Goal: Task Accomplishment & Management: Complete application form

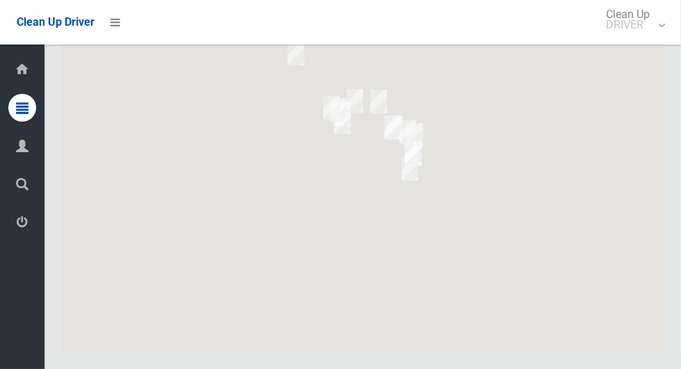
scroll to position [8216, 0]
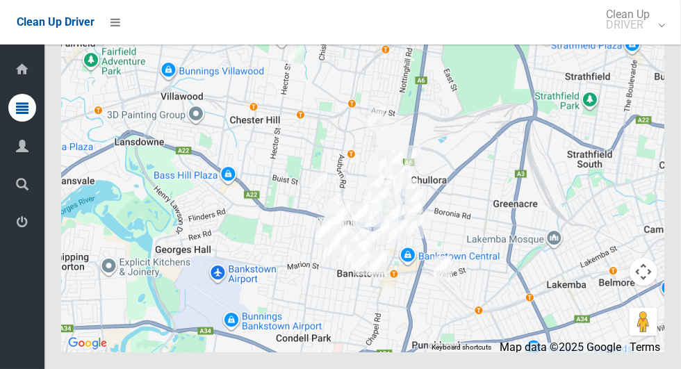
click at [649, 40] on button "Toggle fullscreen view" at bounding box center [643, 26] width 28 height 28
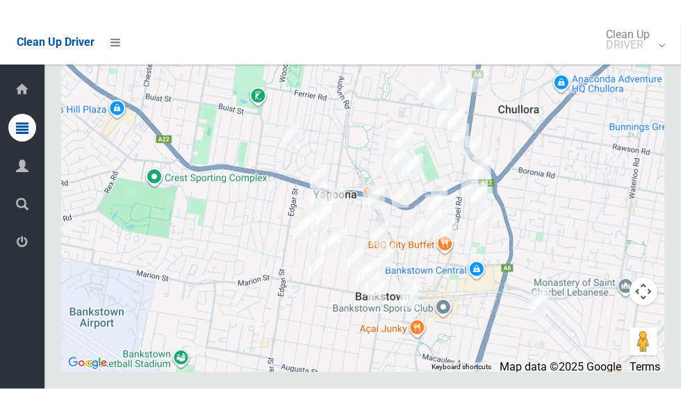
scroll to position [8349, 0]
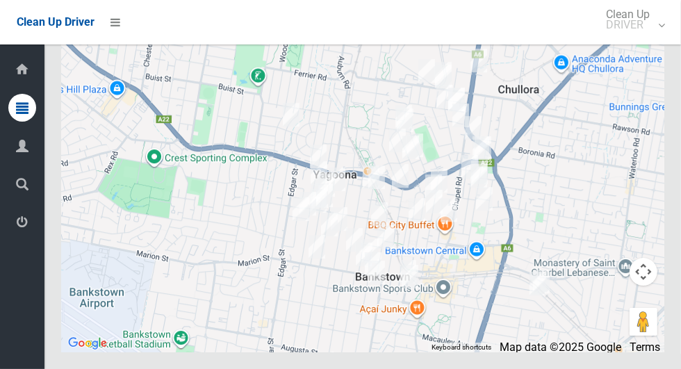
click at [641, 40] on button "Toggle fullscreen view" at bounding box center [643, 26] width 28 height 28
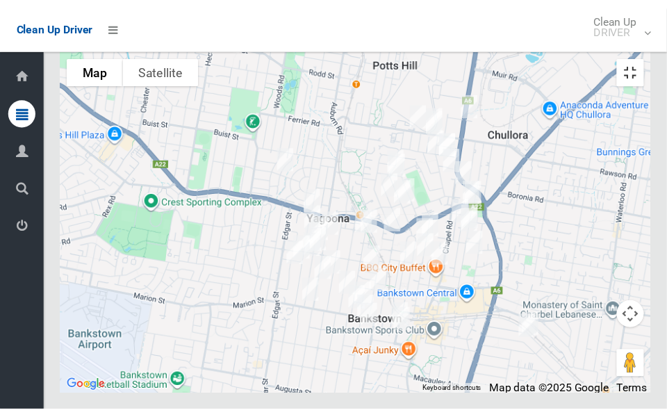
scroll to position [10025, 0]
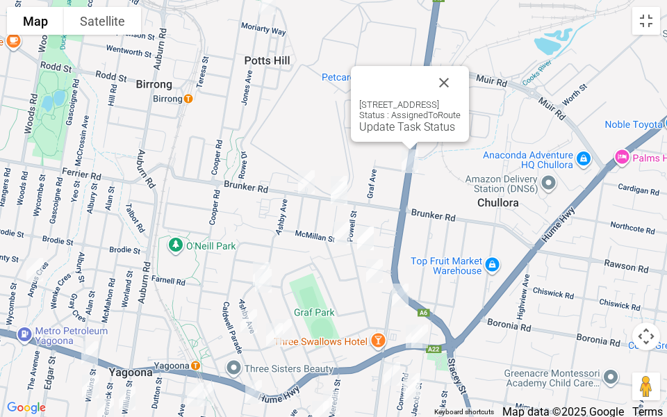
click at [461, 85] on button "Close" at bounding box center [443, 82] width 33 height 33
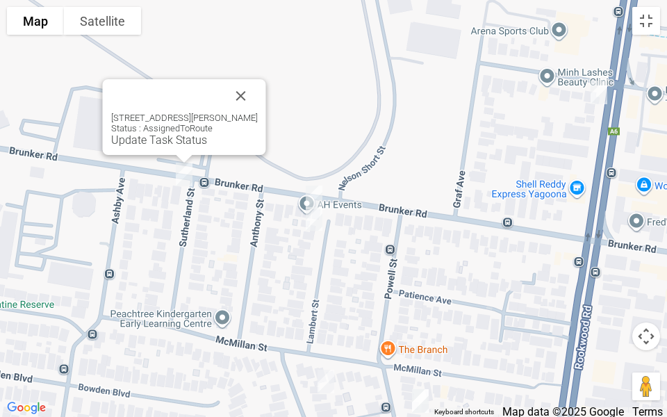
click at [266, 86] on div "2A Sutherland Street, YAGOONA NSW 2199 Status : AssignedToRoute Update Task Sta…" at bounding box center [184, 117] width 163 height 76
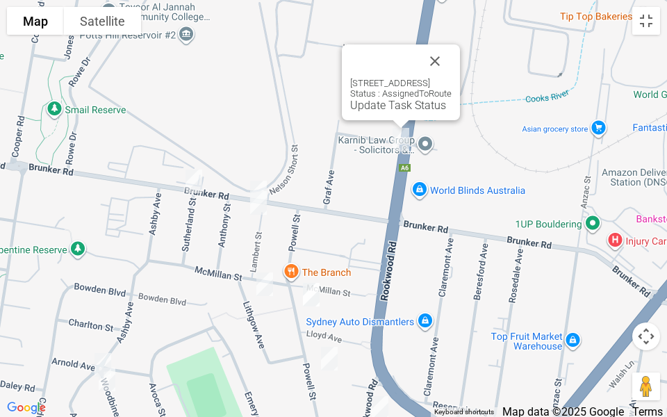
click at [452, 56] on button "Close" at bounding box center [434, 60] width 33 height 33
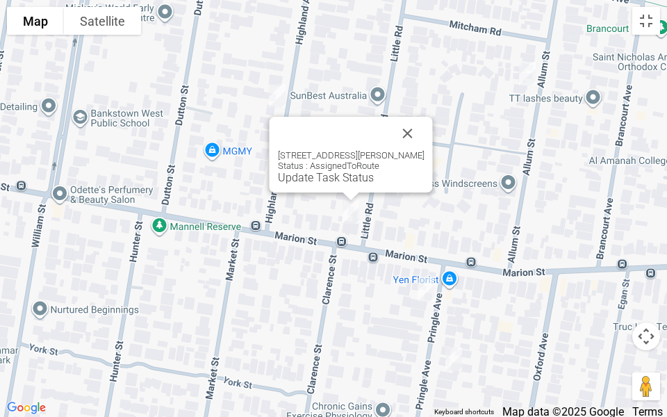
click at [424, 132] on button "Close" at bounding box center [407, 133] width 33 height 33
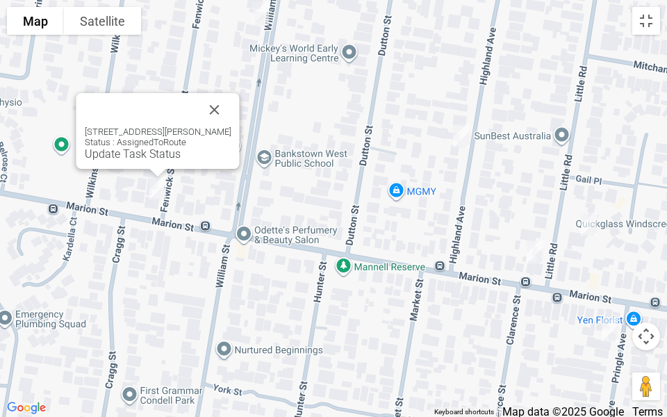
click at [240, 114] on div "201 Marion Street, BANKSTOWN NSW 2200 Status : AssignedToRoute Update Task Stat…" at bounding box center [157, 131] width 163 height 76
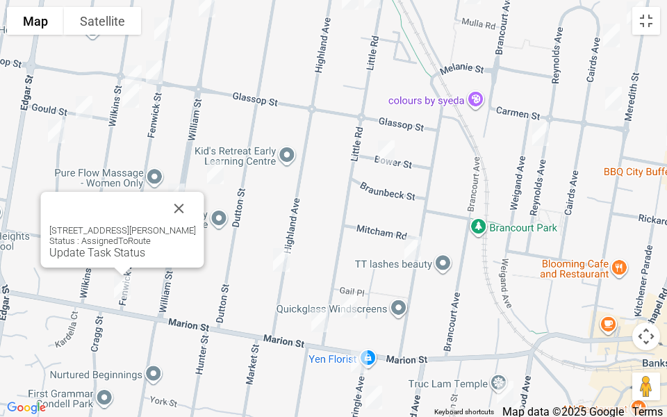
click at [192, 212] on button "Close" at bounding box center [179, 208] width 33 height 33
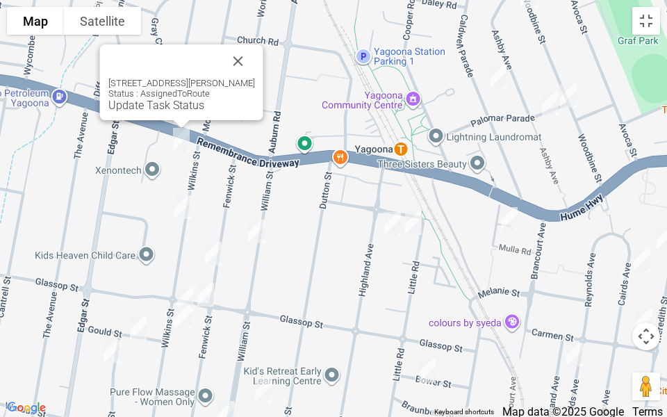
click at [255, 72] on button "Close" at bounding box center [238, 60] width 33 height 33
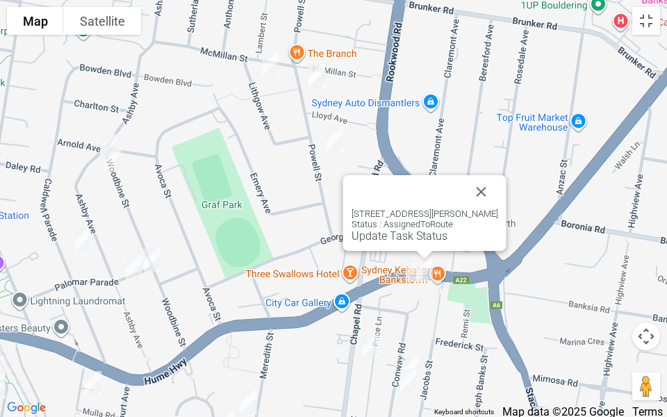
click at [489, 199] on button "Close" at bounding box center [481, 191] width 33 height 33
click at [495, 182] on button "Close" at bounding box center [481, 191] width 33 height 33
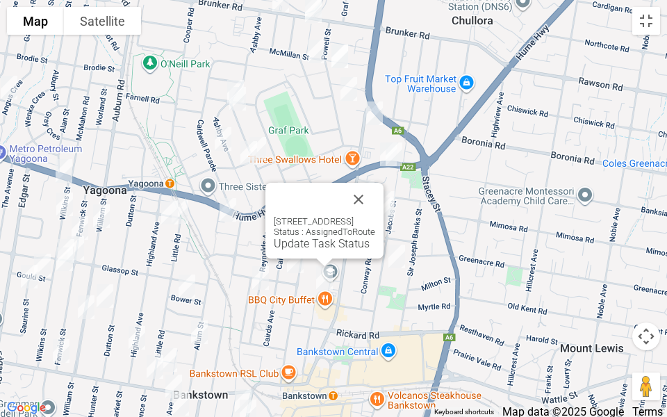
click at [375, 199] on button "Close" at bounding box center [358, 199] width 33 height 33
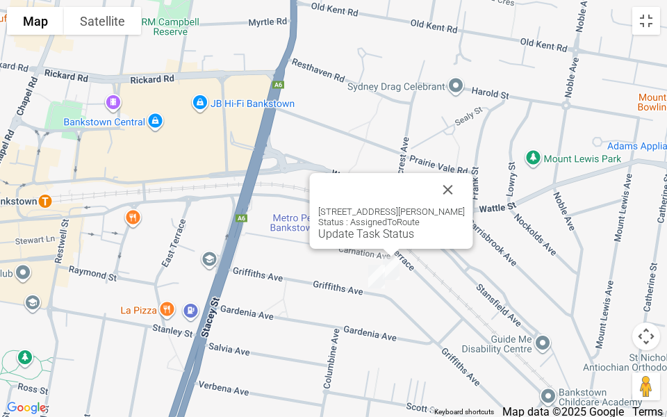
click at [465, 177] on button "Close" at bounding box center [447, 189] width 33 height 33
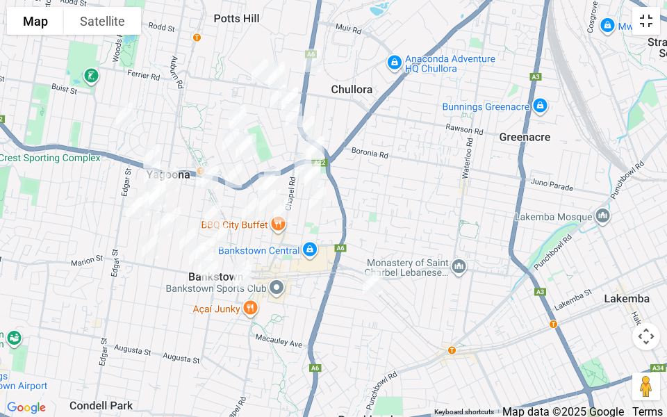
click at [633, 24] on button "Toggle fullscreen view" at bounding box center [646, 21] width 28 height 28
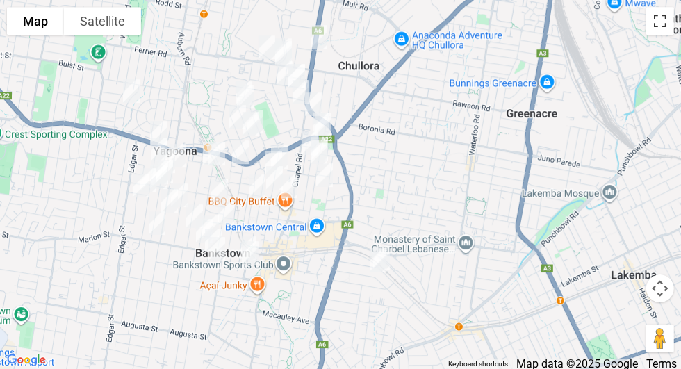
scroll to position [217, 0]
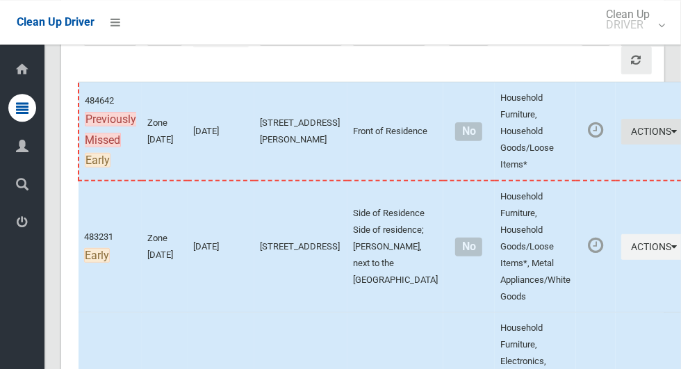
click at [621, 138] on button "Actions" at bounding box center [654, 132] width 67 height 26
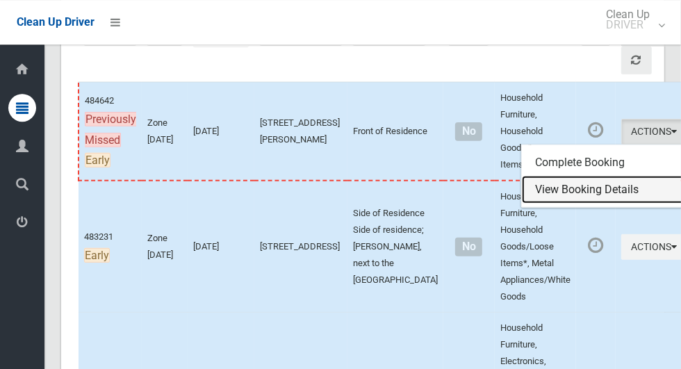
click at [567, 194] on link "View Booking Details" at bounding box center [604, 190] width 165 height 28
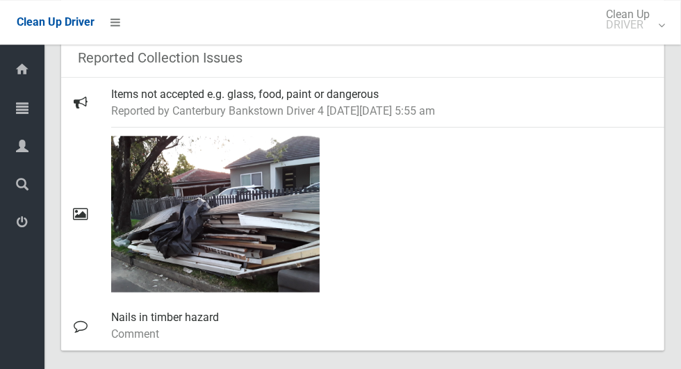
scroll to position [704, 0]
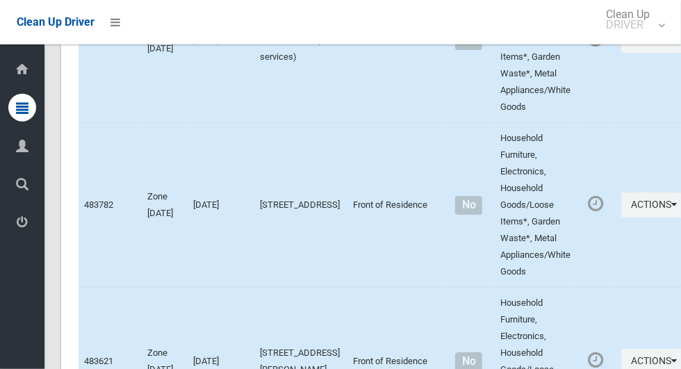
scroll to position [8400, 0]
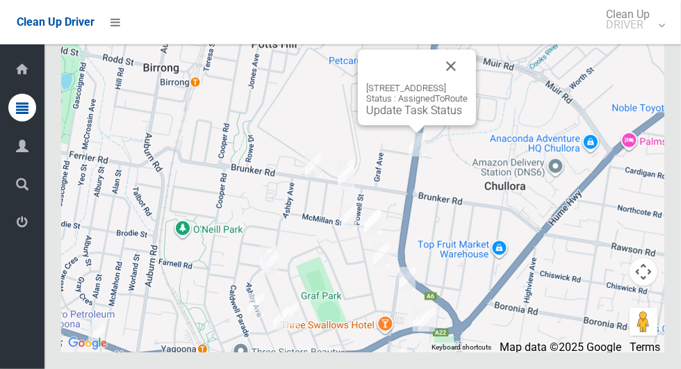
click at [468, 83] on button "Close" at bounding box center [450, 65] width 33 height 33
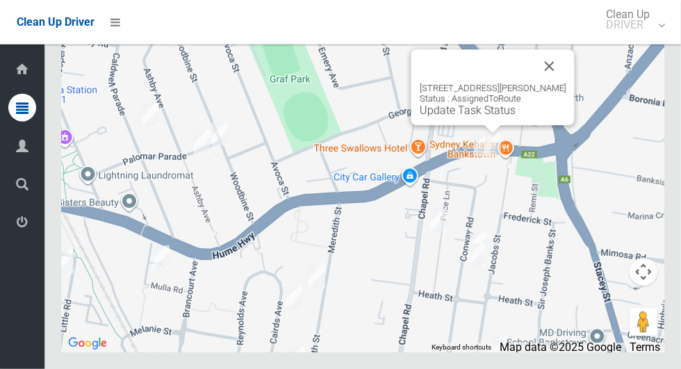
click at [463, 117] on link "Update Task Status" at bounding box center [468, 110] width 96 height 13
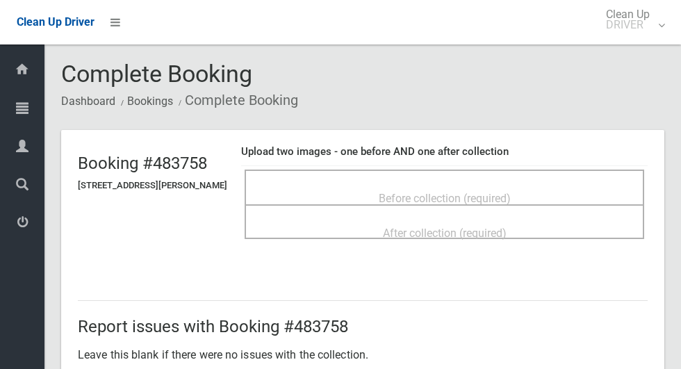
click at [394, 192] on span "Before collection (required)" at bounding box center [445, 198] width 132 height 13
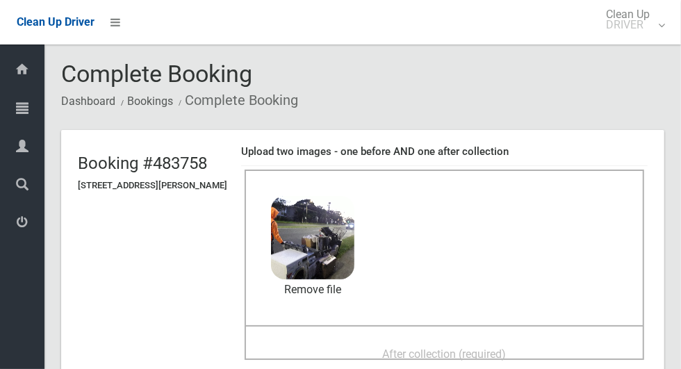
click at [427, 347] on span "After collection (required)" at bounding box center [445, 353] width 124 height 13
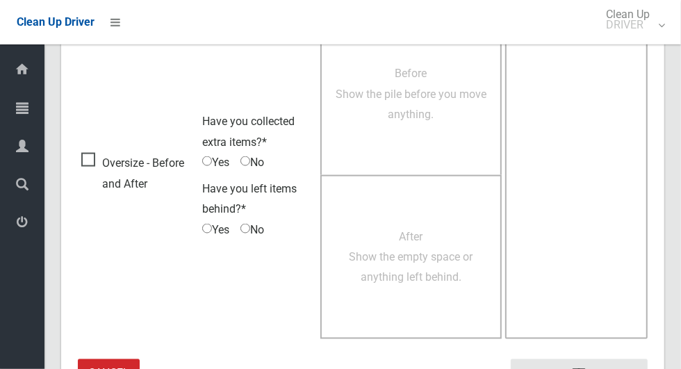
scroll to position [1137, 0]
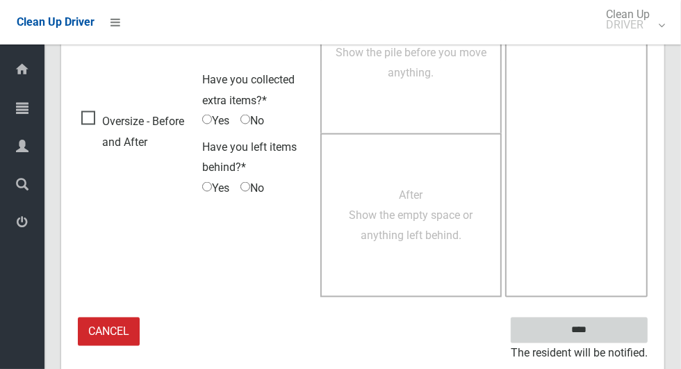
click at [588, 324] on input "****" at bounding box center [579, 330] width 137 height 26
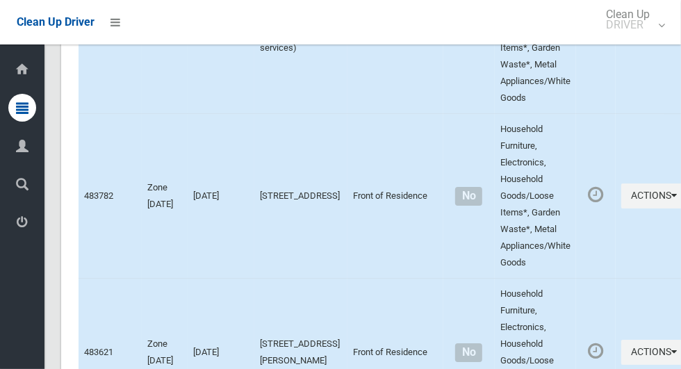
scroll to position [8401, 0]
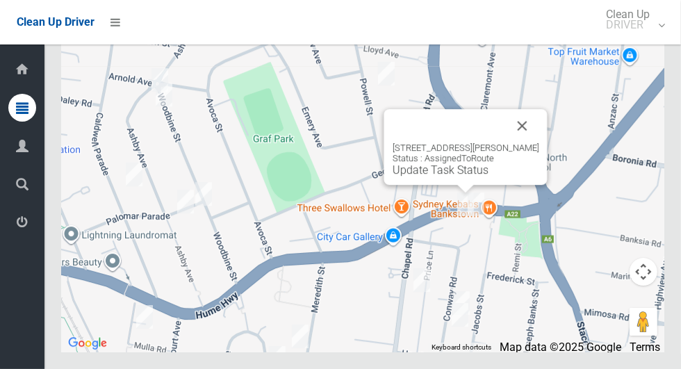
click at [429, 176] on link "Update Task Status" at bounding box center [441, 169] width 96 height 13
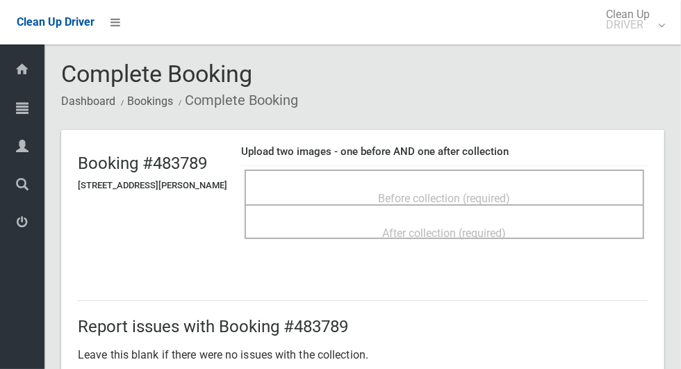
click at [377, 188] on div "Before collection (required)" at bounding box center [444, 198] width 369 height 26
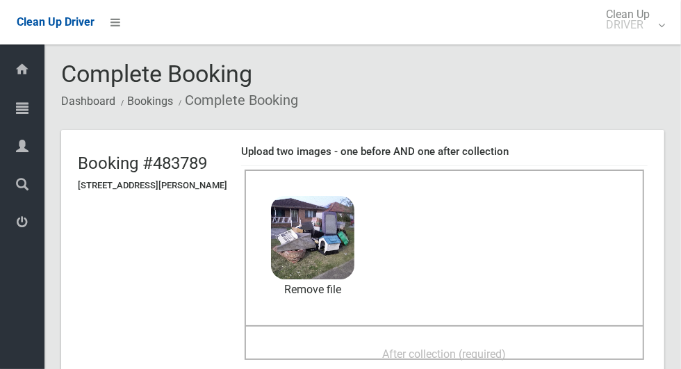
click at [373, 344] on div "After collection (required)" at bounding box center [444, 353] width 369 height 26
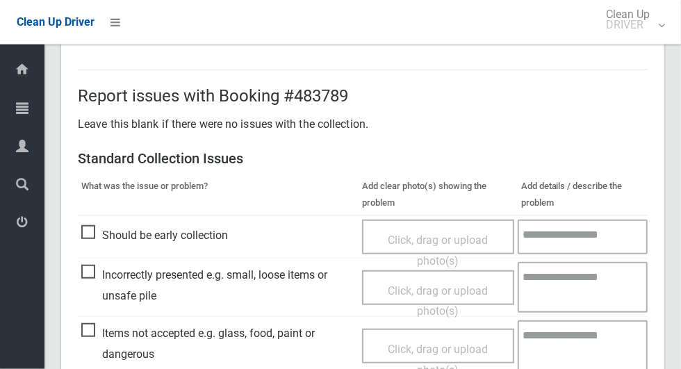
scroll to position [1137, 0]
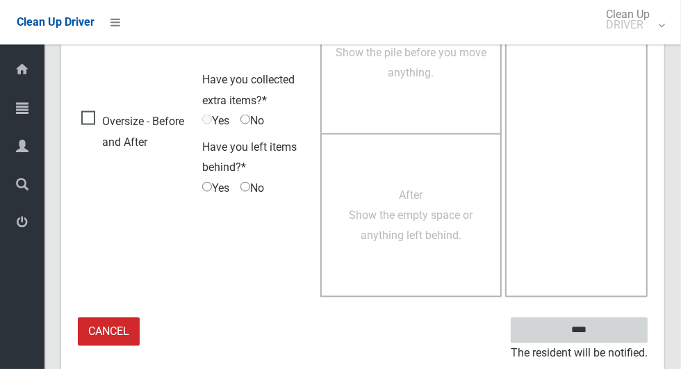
click at [603, 331] on input "****" at bounding box center [579, 330] width 137 height 26
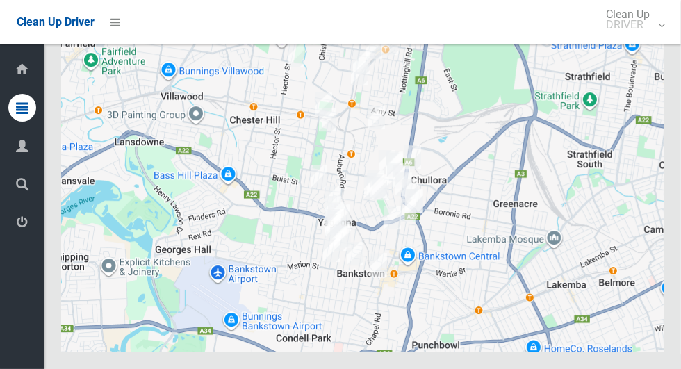
scroll to position [8401, 0]
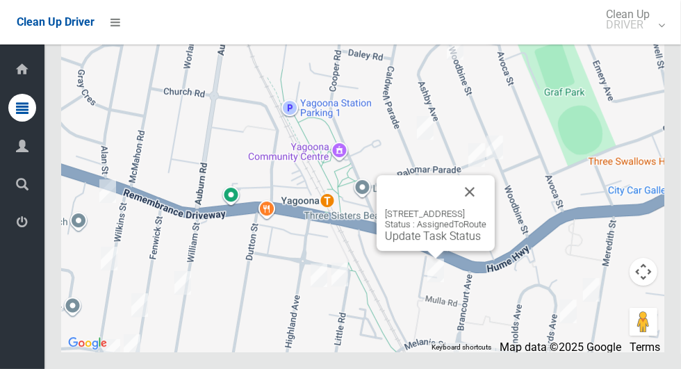
click at [486, 208] on button "Close" at bounding box center [469, 191] width 33 height 33
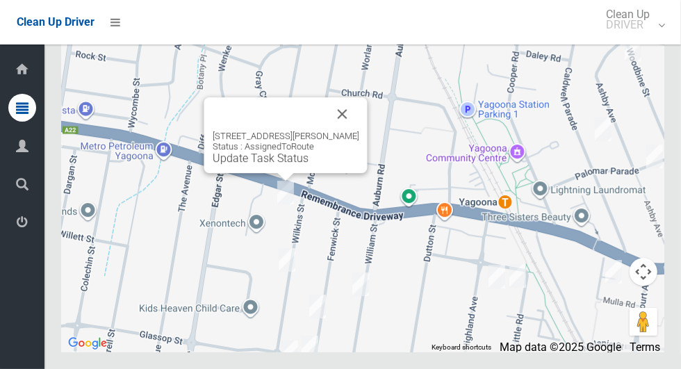
click at [361, 160] on div "4 Wilkins Street, YAGOONA NSW 2199 Status : AssignedToRoute Update Task Status" at bounding box center [285, 135] width 163 height 76
click at [340, 131] on button "Close" at bounding box center [342, 113] width 33 height 33
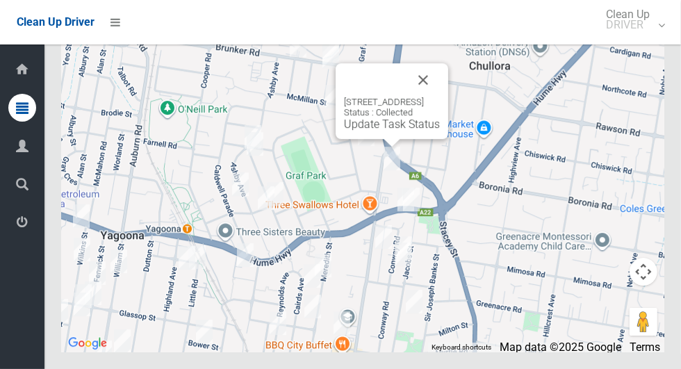
click at [440, 97] on button "Close" at bounding box center [422, 79] width 33 height 33
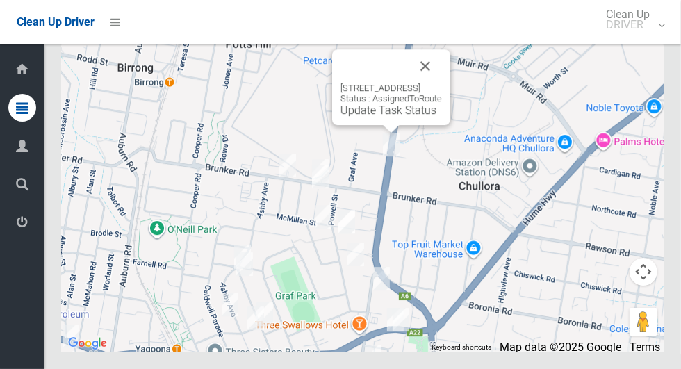
click at [442, 83] on button "Close" at bounding box center [424, 65] width 33 height 33
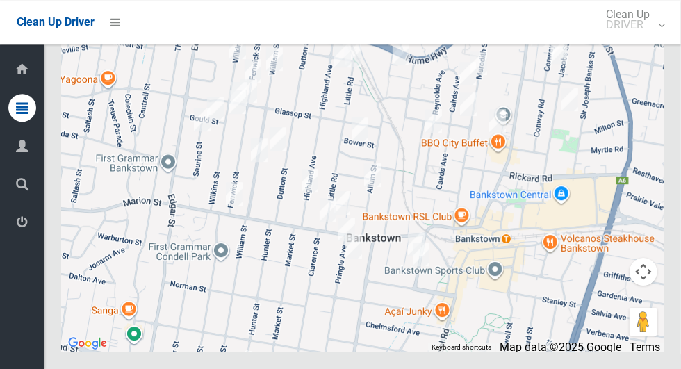
scroll to position [8400, 0]
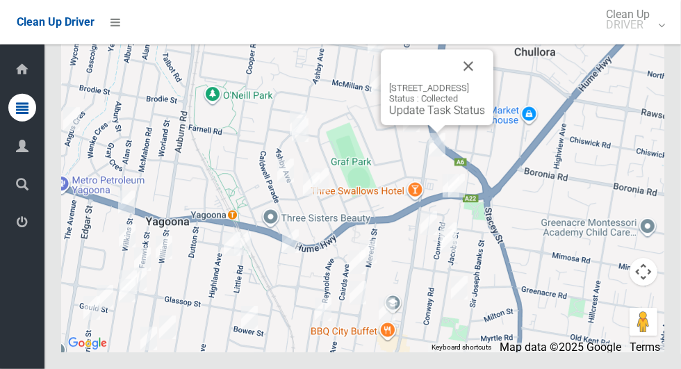
click at [485, 83] on button "Close" at bounding box center [468, 65] width 33 height 33
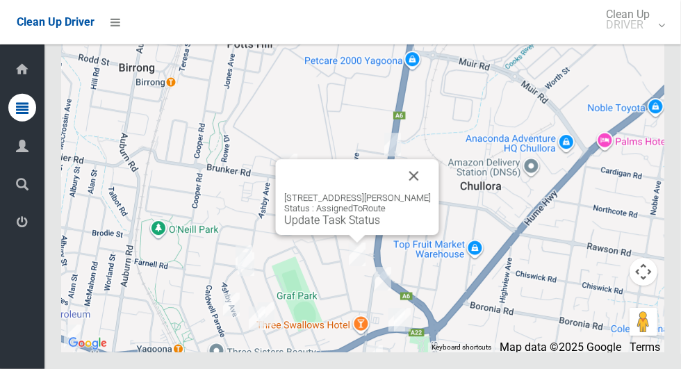
click at [413, 192] on button "Close" at bounding box center [413, 175] width 33 height 33
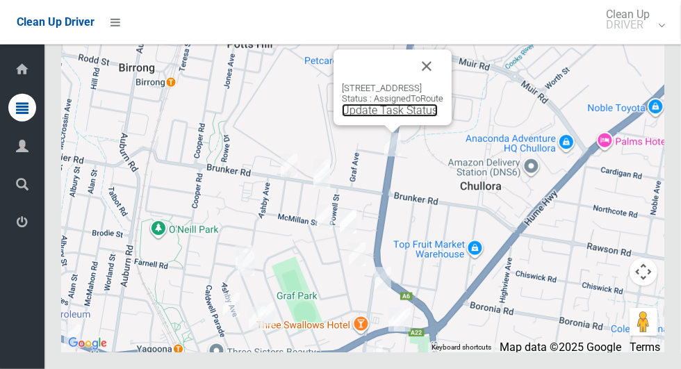
click at [373, 117] on link "Update Task Status" at bounding box center [390, 110] width 96 height 13
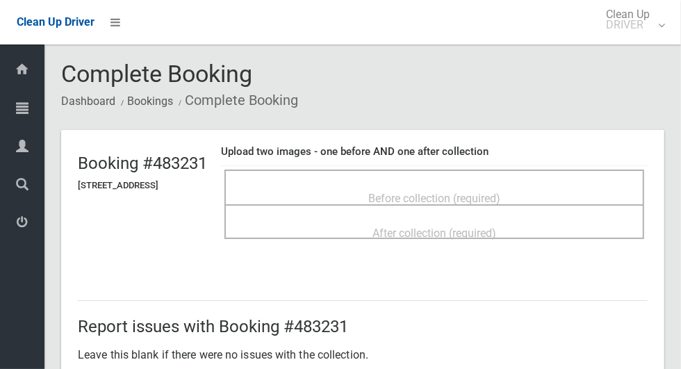
click at [420, 192] on span "Before collection (required)" at bounding box center [434, 198] width 132 height 13
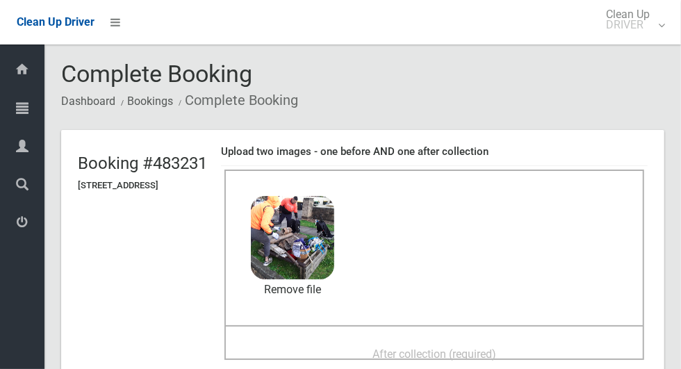
click at [419, 349] on span "After collection (required)" at bounding box center [434, 353] width 124 height 13
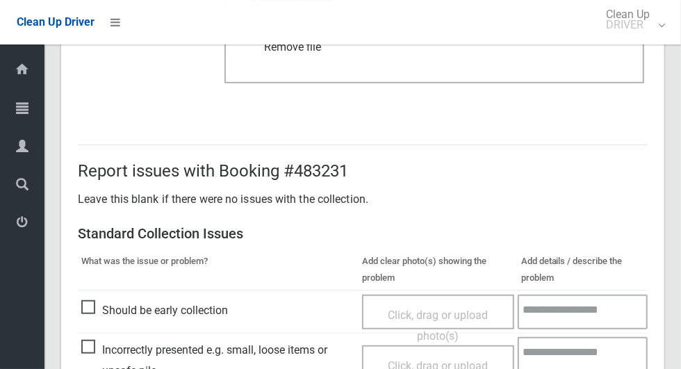
scroll to position [1137, 0]
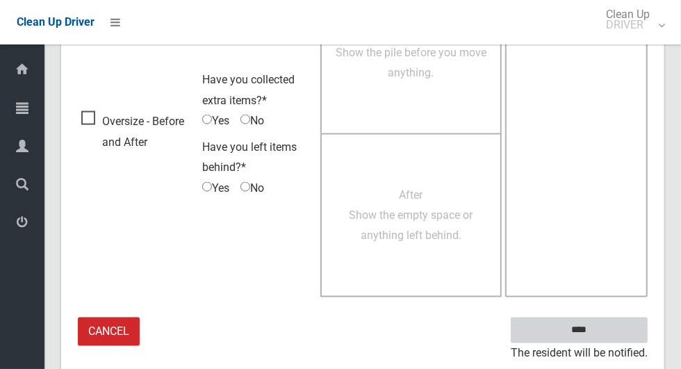
click at [603, 330] on input "****" at bounding box center [579, 330] width 137 height 26
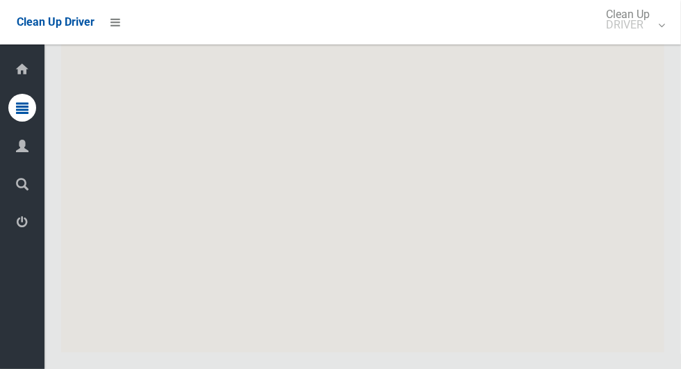
scroll to position [8401, 0]
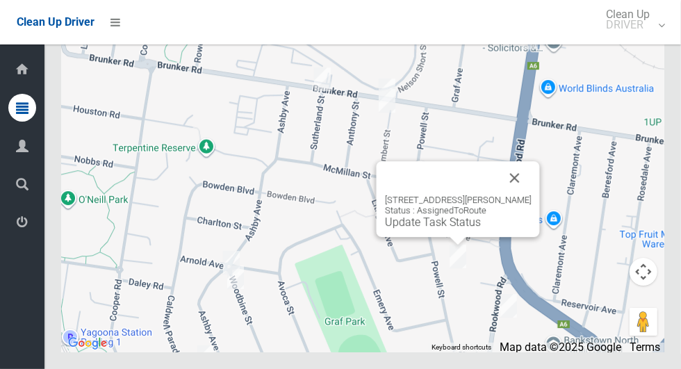
click at [522, 195] on button "Close" at bounding box center [514, 177] width 33 height 33
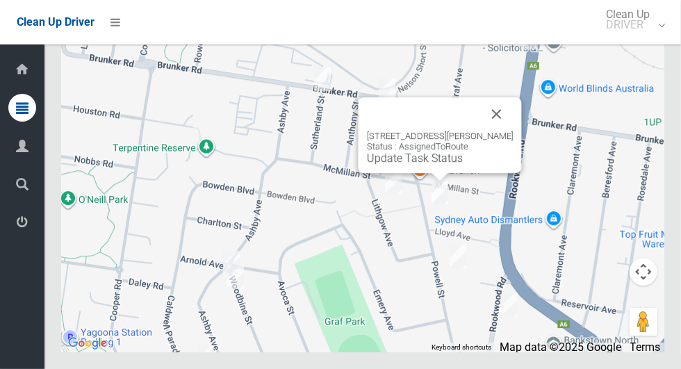
click at [502, 131] on button "Close" at bounding box center [496, 113] width 33 height 33
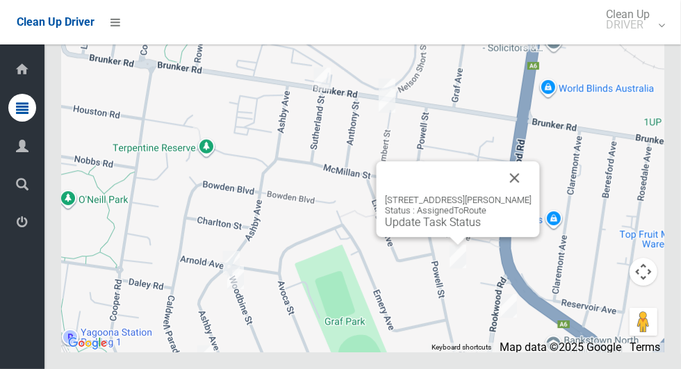
click at [525, 195] on button "Close" at bounding box center [514, 177] width 33 height 33
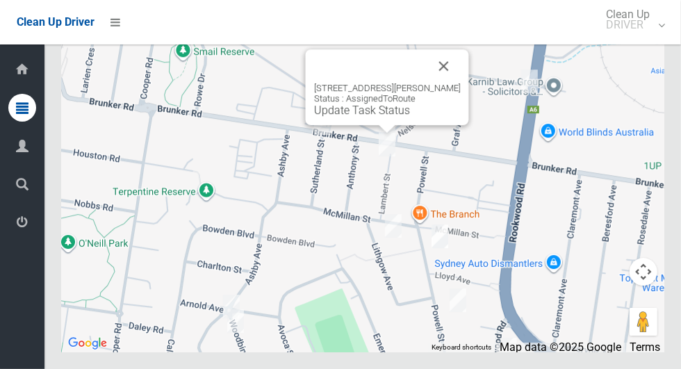
click at [449, 83] on button "Close" at bounding box center [443, 65] width 33 height 33
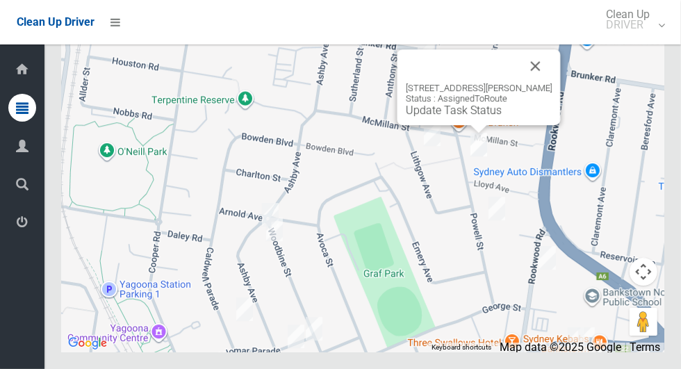
click at [458, 117] on link "Update Task Status" at bounding box center [454, 110] width 96 height 13
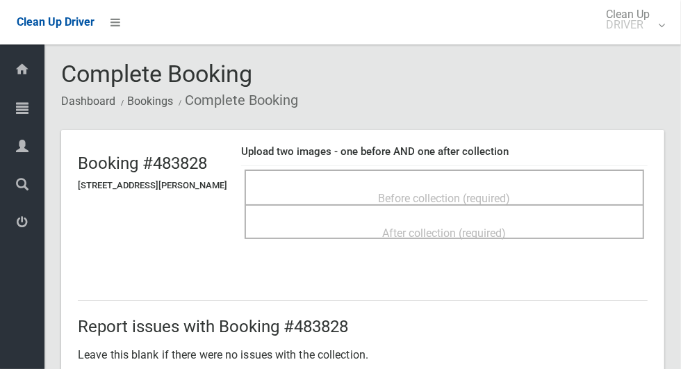
click at [415, 195] on span "Before collection (required)" at bounding box center [445, 198] width 132 height 13
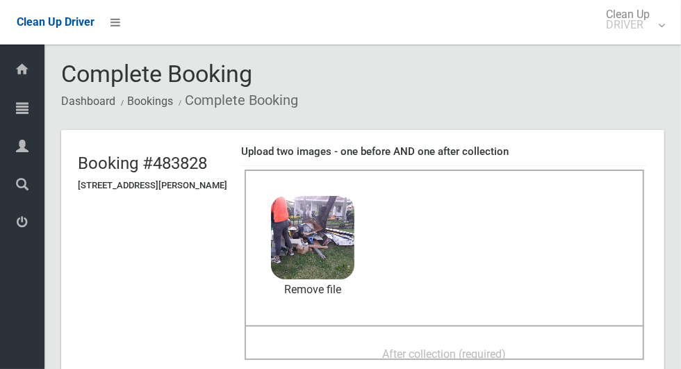
click at [427, 340] on div "After collection (required)" at bounding box center [444, 353] width 369 height 26
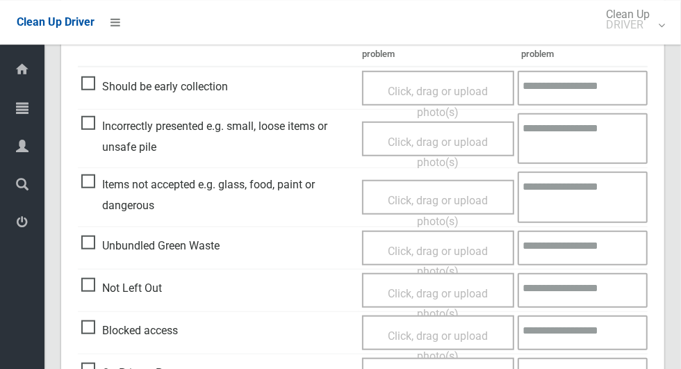
scroll to position [1137, 0]
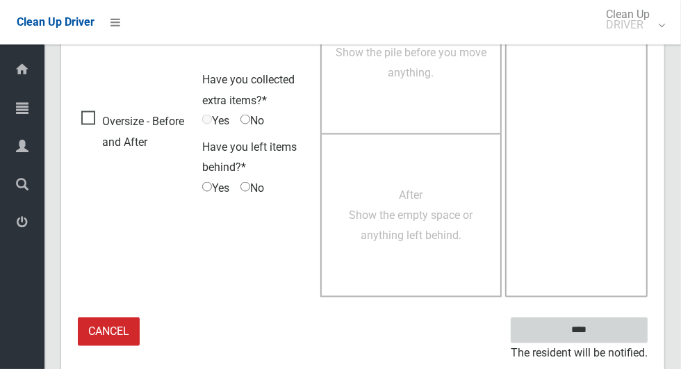
click at [603, 329] on input "****" at bounding box center [579, 330] width 137 height 26
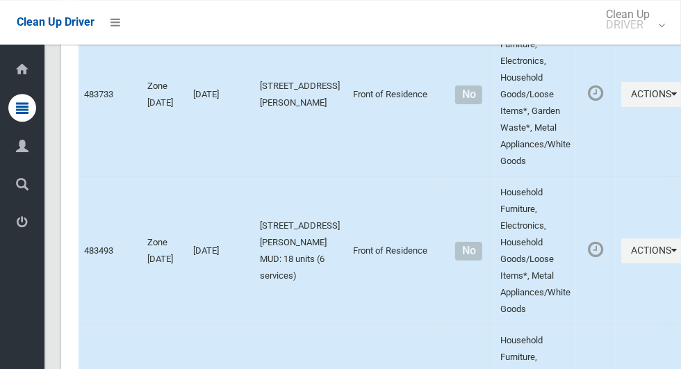
scroll to position [8401, 0]
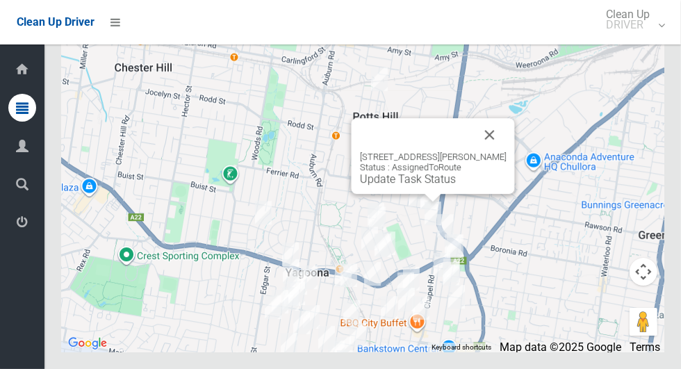
click at [499, 151] on button "Close" at bounding box center [489, 134] width 33 height 33
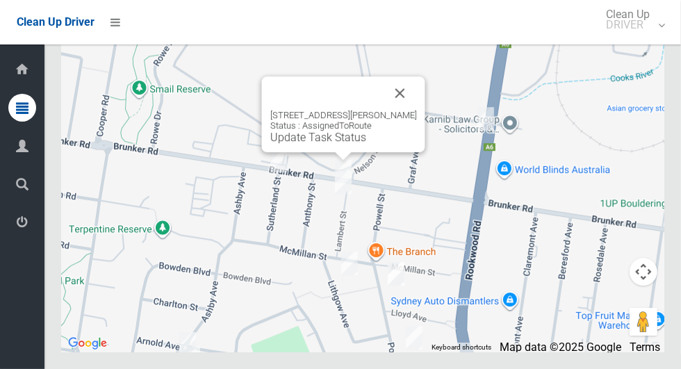
click at [322, 144] on link "Update Task Status" at bounding box center [318, 137] width 96 height 13
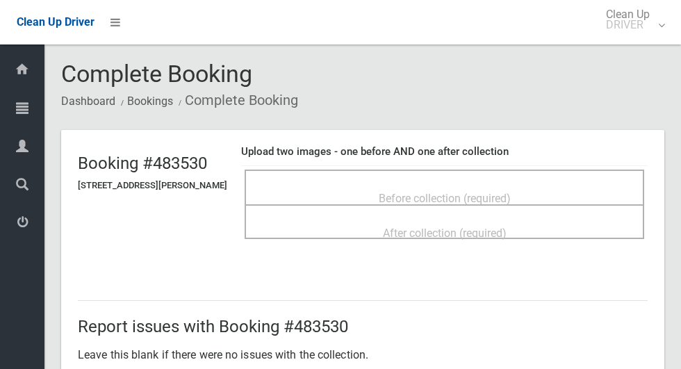
click at [399, 197] on span "Before collection (required)" at bounding box center [445, 198] width 132 height 13
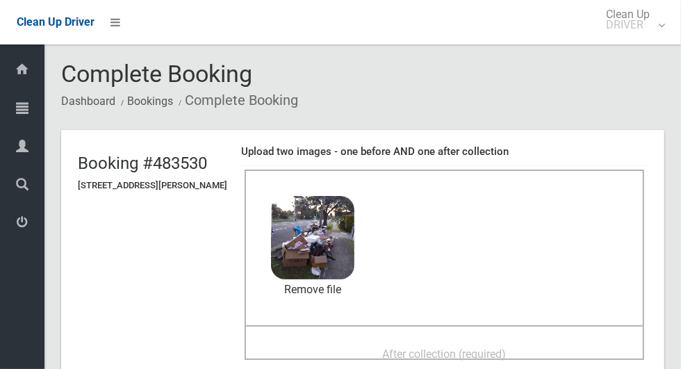
click at [375, 342] on div "After collection (required)" at bounding box center [444, 353] width 369 height 26
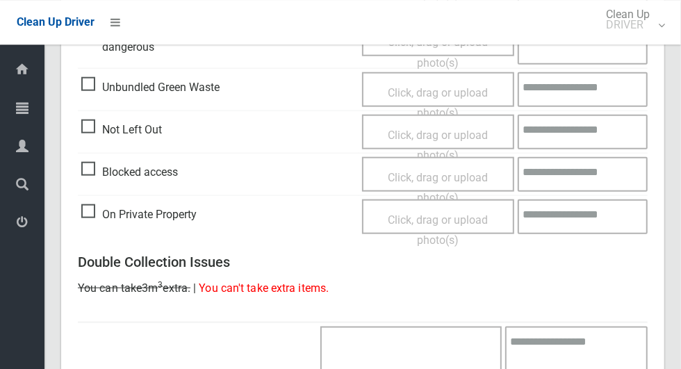
scroll to position [1137, 0]
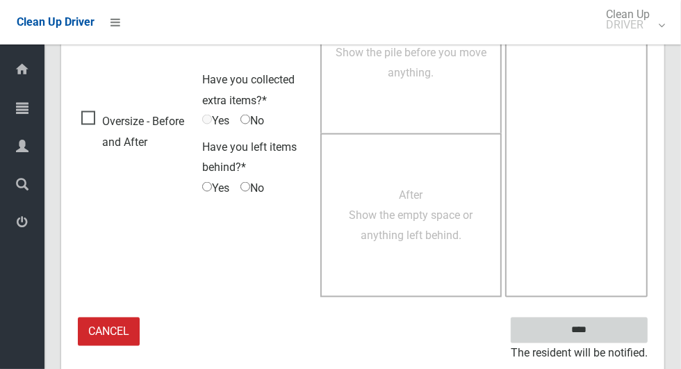
click at [603, 333] on input "****" at bounding box center [579, 330] width 137 height 26
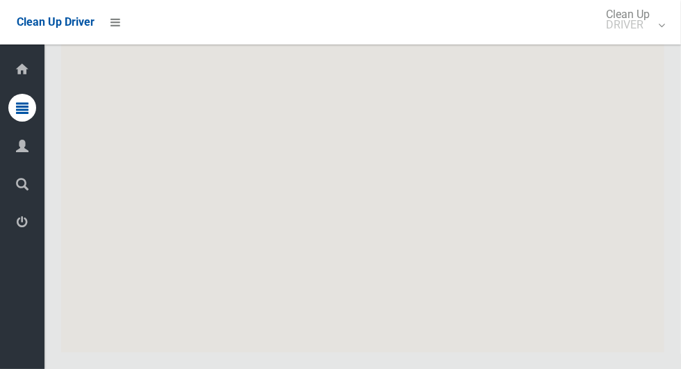
scroll to position [8401, 0]
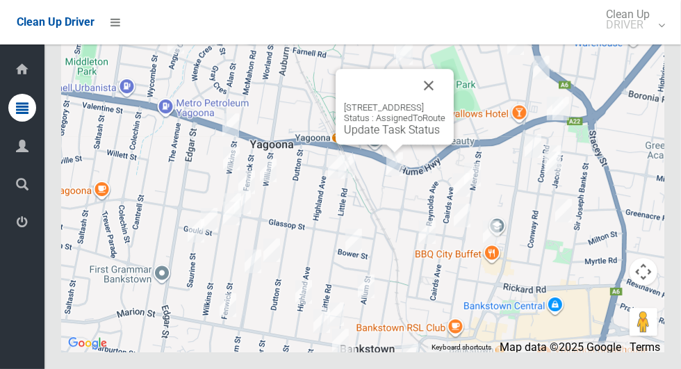
click at [442, 102] on button "Close" at bounding box center [428, 85] width 33 height 33
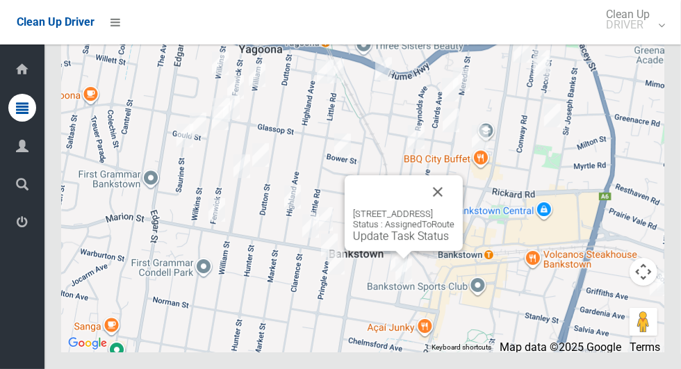
click at [454, 208] on button "Close" at bounding box center [437, 191] width 33 height 33
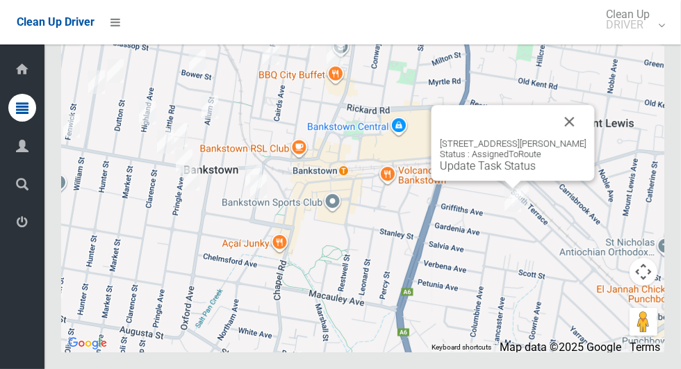
click at [586, 138] on button "Close" at bounding box center [569, 121] width 33 height 33
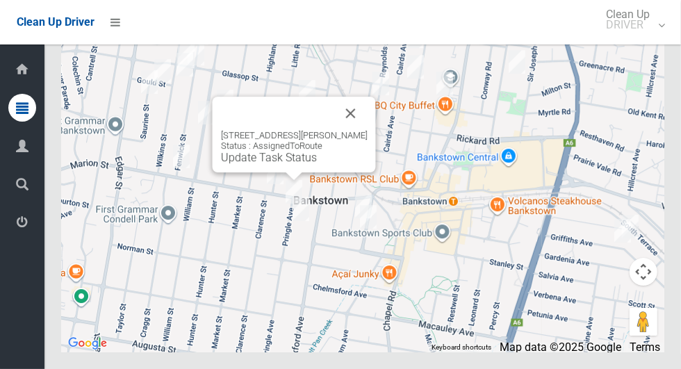
click at [367, 130] on button "Close" at bounding box center [350, 113] width 33 height 33
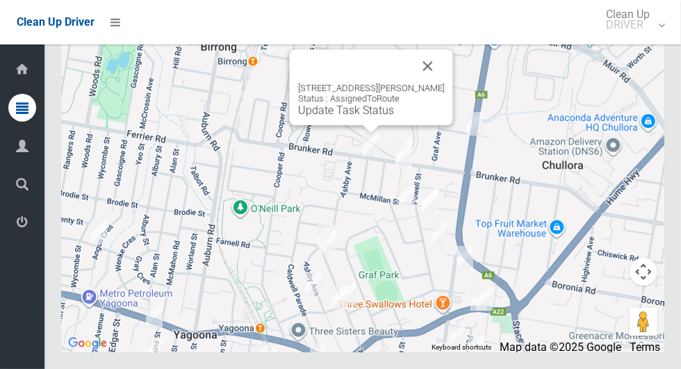
click at [436, 83] on button "Close" at bounding box center [427, 65] width 33 height 33
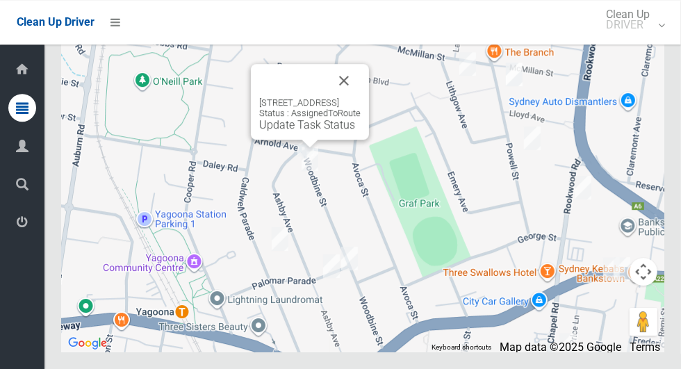
click at [361, 97] on button "Close" at bounding box center [343, 80] width 33 height 33
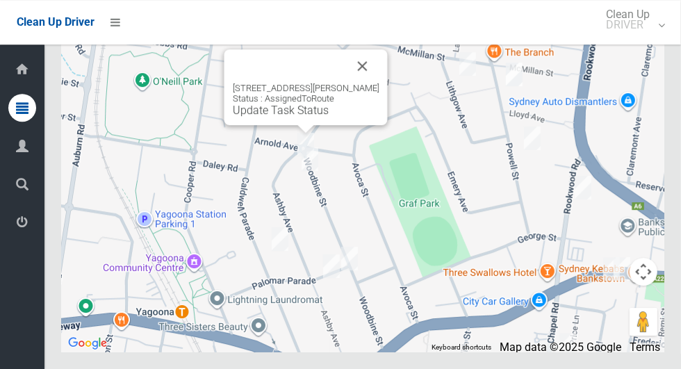
click at [374, 83] on button "Close" at bounding box center [362, 65] width 33 height 33
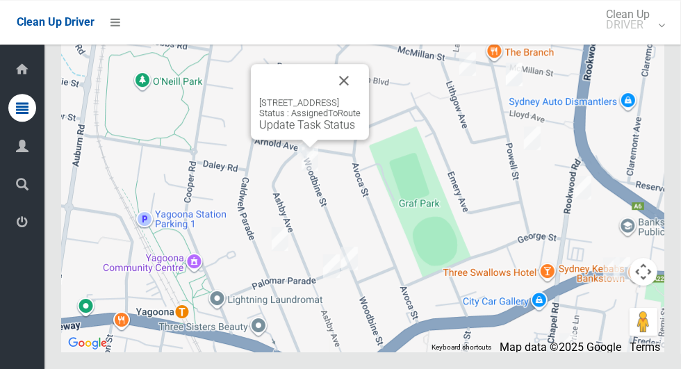
click at [288, 131] on link "Update Task Status" at bounding box center [307, 124] width 96 height 13
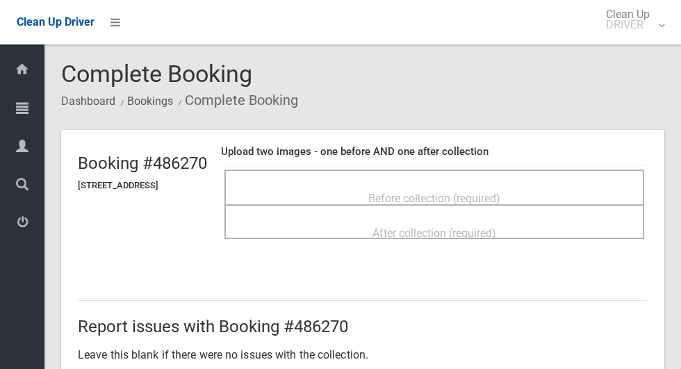
click at [406, 192] on span "Before collection (required)" at bounding box center [434, 198] width 132 height 13
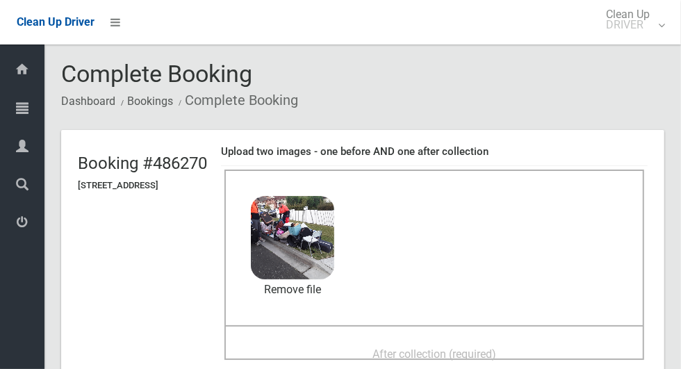
click at [435, 350] on span "After collection (required)" at bounding box center [434, 353] width 124 height 13
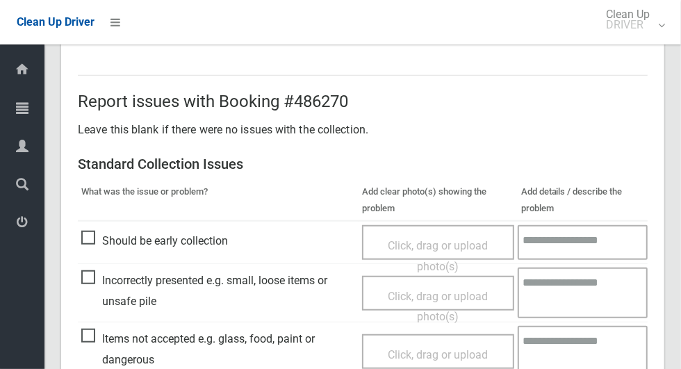
scroll to position [1137, 0]
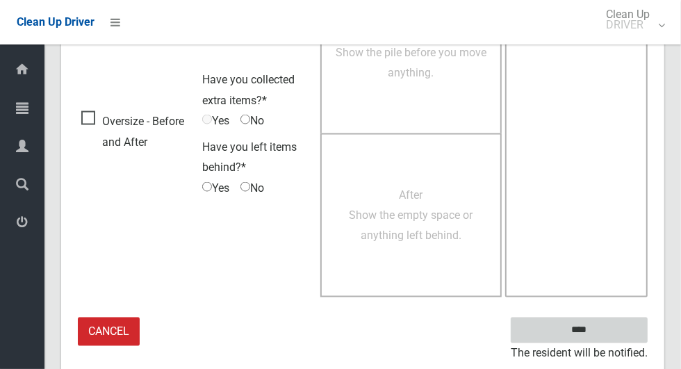
click at [603, 334] on input "****" at bounding box center [579, 330] width 137 height 26
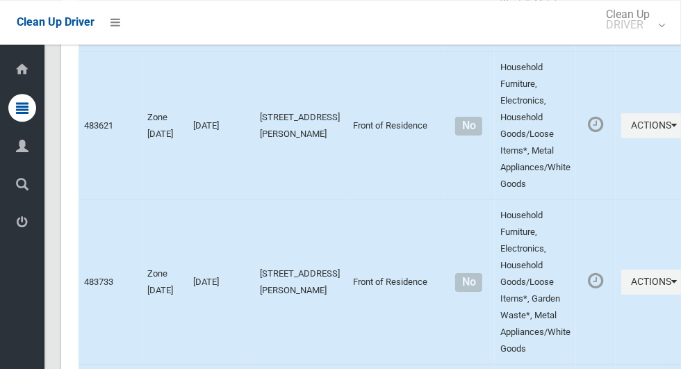
scroll to position [8401, 0]
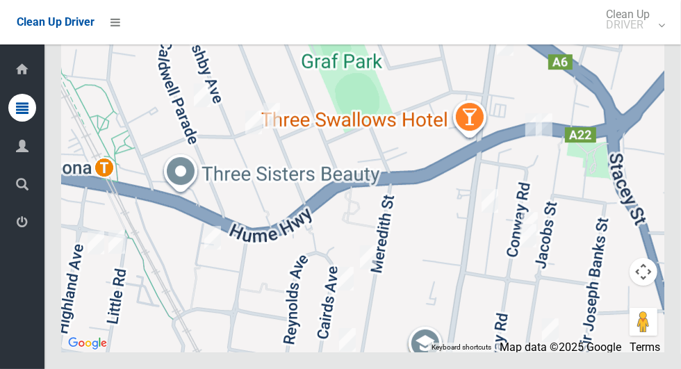
click at [311, 151] on div at bounding box center [362, 178] width 603 height 347
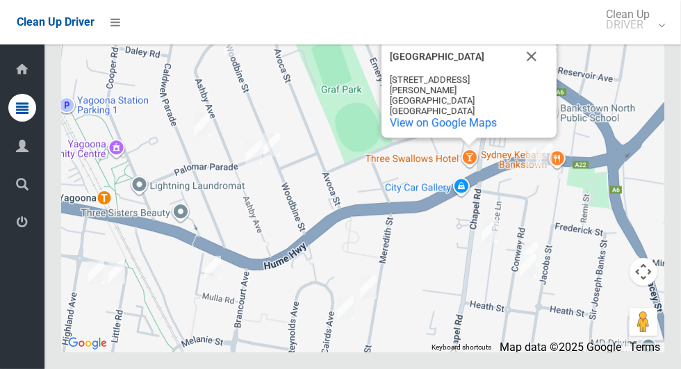
click at [531, 73] on button "Close" at bounding box center [531, 56] width 33 height 33
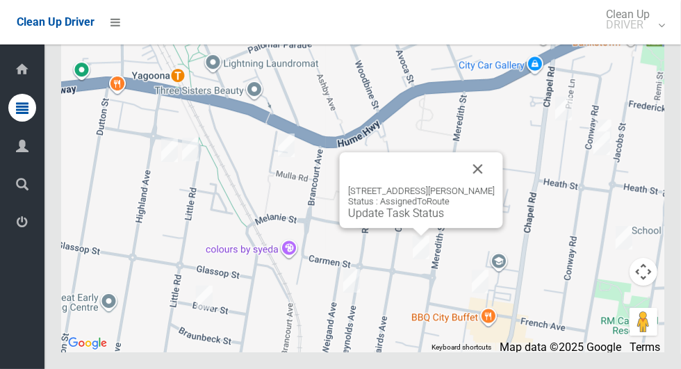
click at [482, 185] on button "Close" at bounding box center [477, 168] width 33 height 33
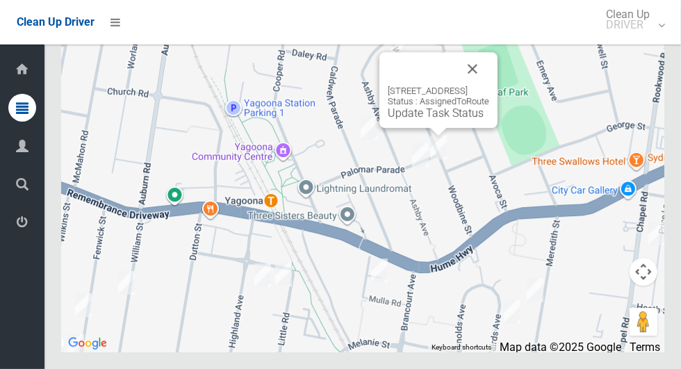
click at [428, 119] on link "Update Task Status" at bounding box center [436, 112] width 96 height 13
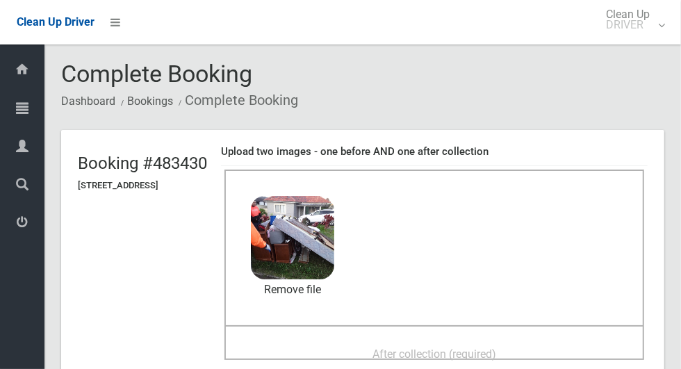
click at [376, 352] on div "After collection (required)" at bounding box center [434, 353] width 389 height 26
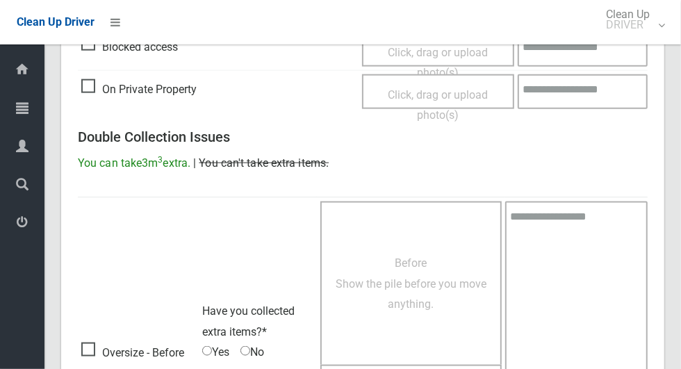
scroll to position [1137, 0]
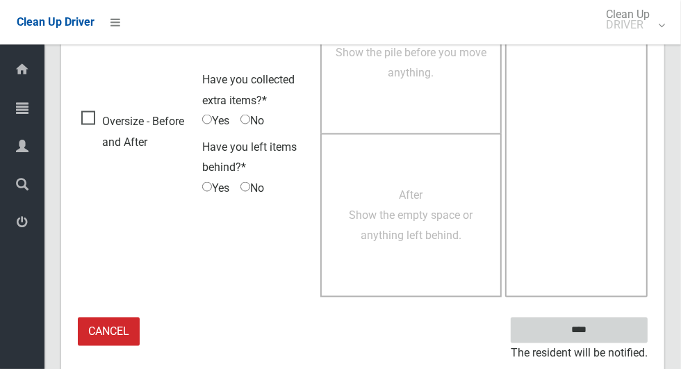
click at [603, 332] on input "****" at bounding box center [579, 330] width 137 height 26
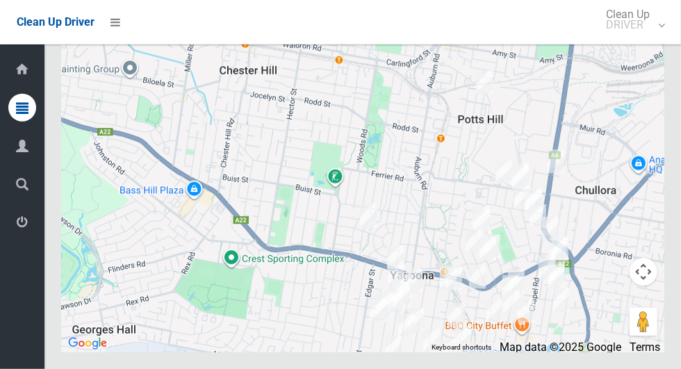
scroll to position [8401, 0]
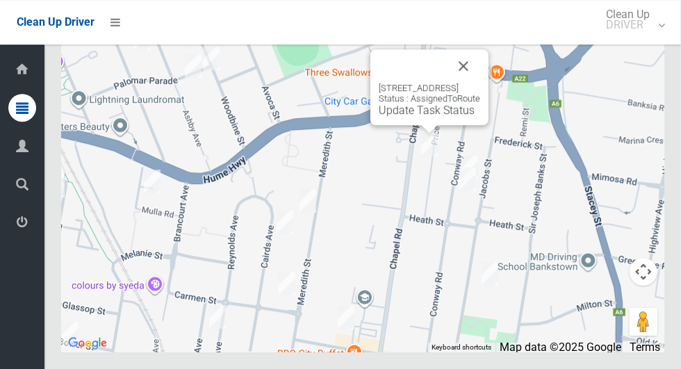
click at [480, 83] on button "Close" at bounding box center [463, 65] width 33 height 33
click at [406, 117] on link "Update Task Status" at bounding box center [427, 110] width 96 height 13
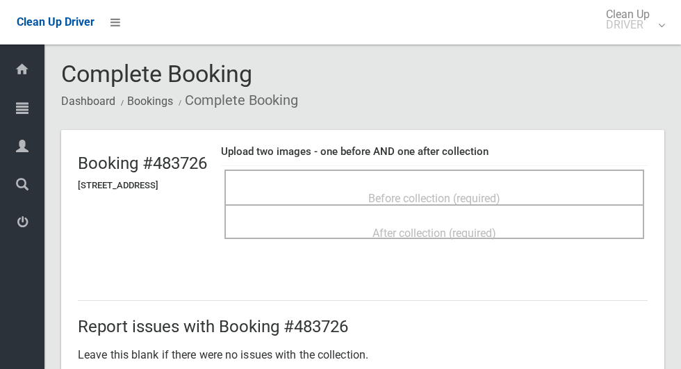
click at [389, 192] on span "Before collection (required)" at bounding box center [434, 198] width 132 height 13
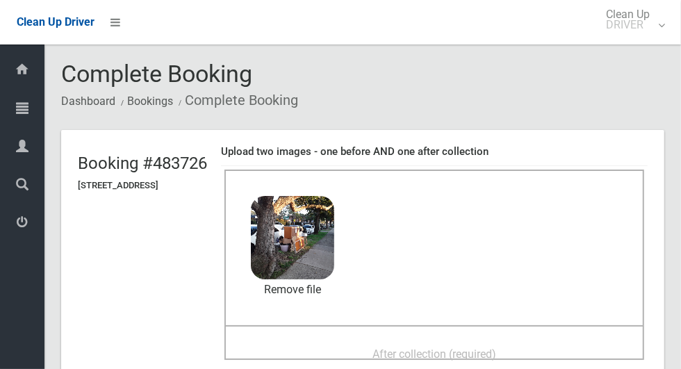
click at [342, 340] on div "After collection (required)" at bounding box center [434, 353] width 389 height 26
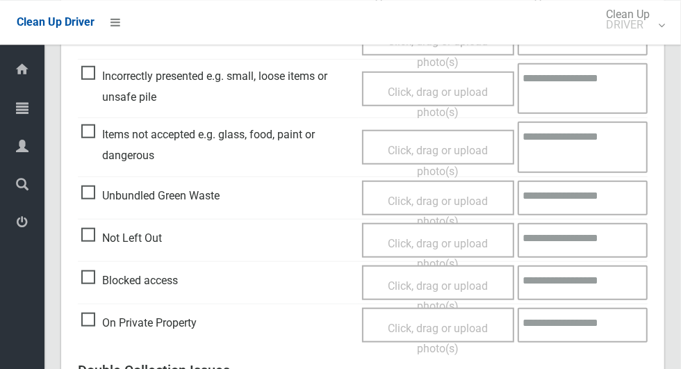
scroll to position [1137, 0]
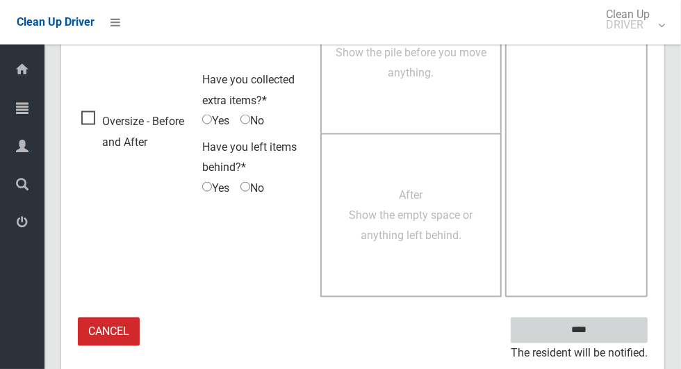
click at [607, 327] on input "****" at bounding box center [579, 330] width 137 height 26
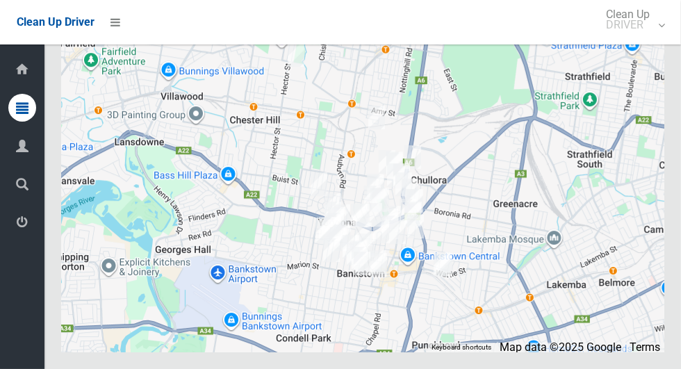
scroll to position [8401, 0]
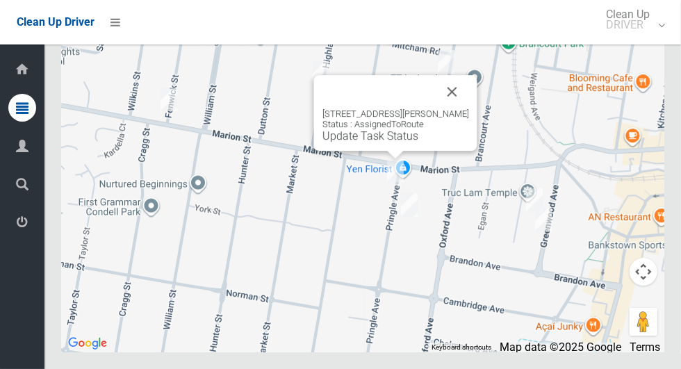
click at [456, 108] on button "Close" at bounding box center [452, 91] width 33 height 33
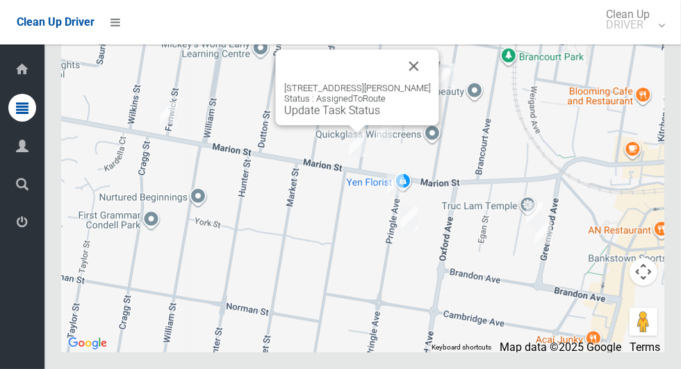
click at [424, 83] on button "Close" at bounding box center [413, 65] width 33 height 33
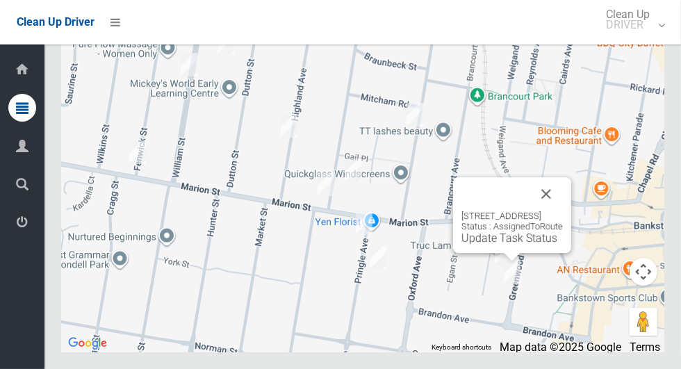
click at [563, 210] on button "Close" at bounding box center [545, 193] width 33 height 33
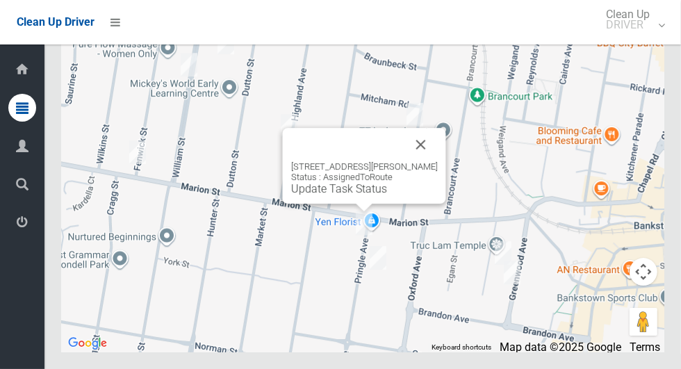
click at [429, 161] on button "Close" at bounding box center [420, 144] width 33 height 33
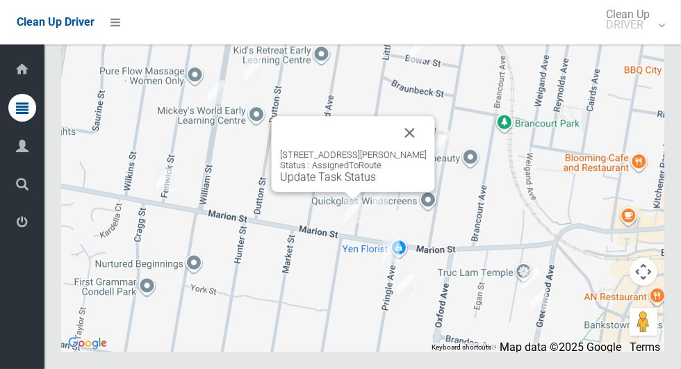
click at [418, 149] on button "Close" at bounding box center [409, 132] width 33 height 33
click at [331, 183] on link "Update Task Status" at bounding box center [328, 176] width 96 height 13
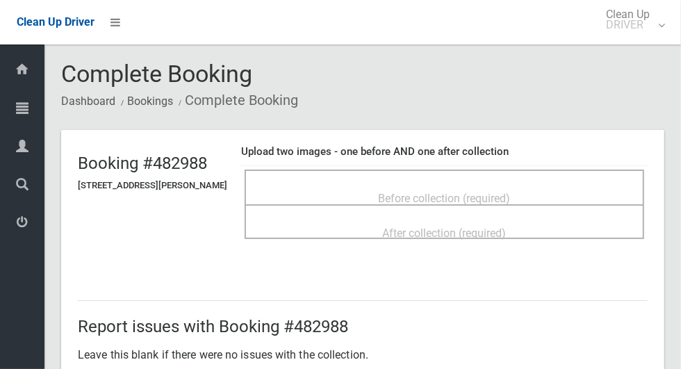
click at [420, 204] on span "Before collection (required)" at bounding box center [445, 198] width 132 height 13
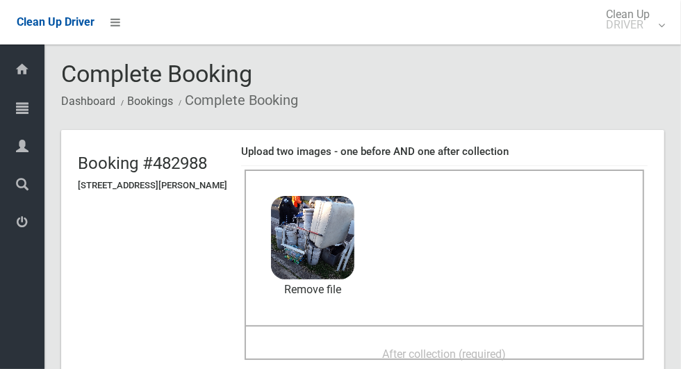
click at [395, 347] on span "After collection (required)" at bounding box center [445, 353] width 124 height 13
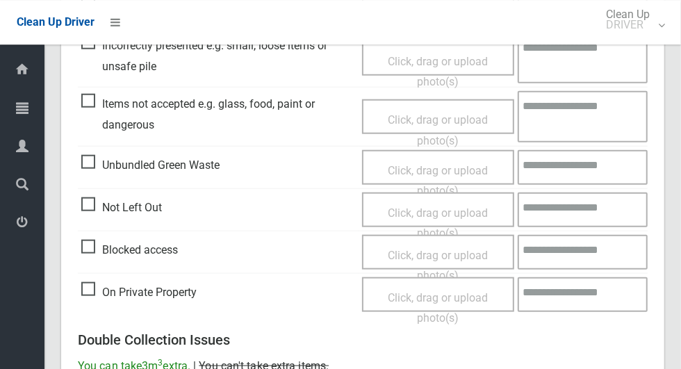
scroll to position [1137, 0]
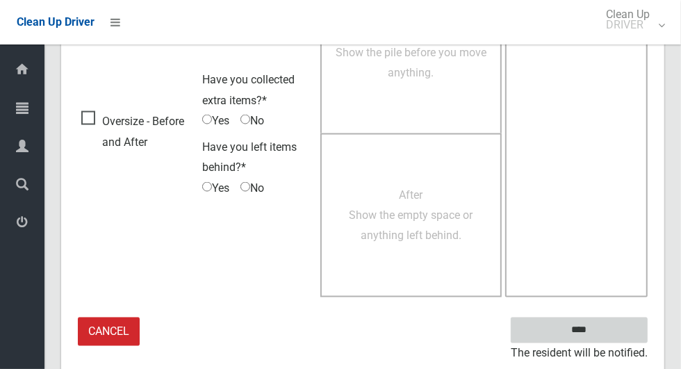
click at [588, 327] on input "****" at bounding box center [579, 330] width 137 height 26
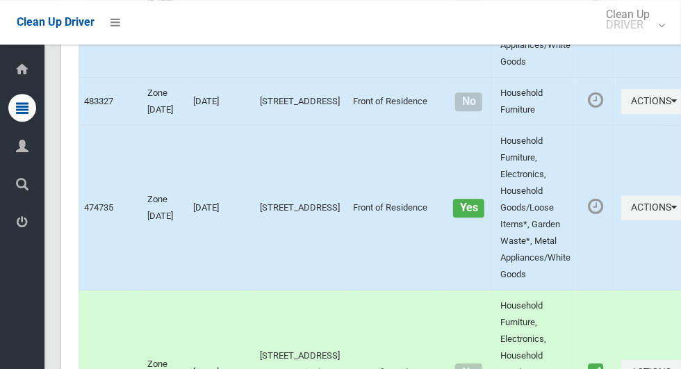
scroll to position [8401, 0]
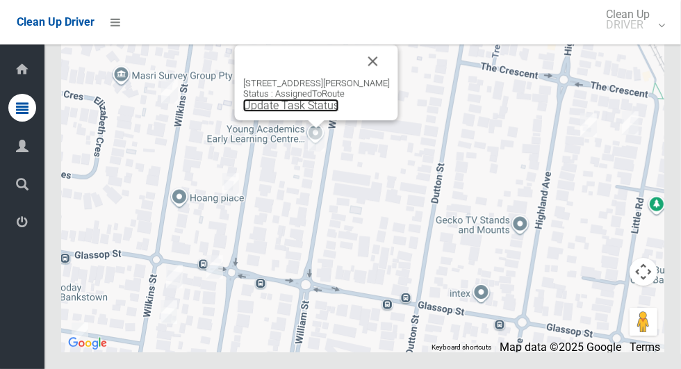
click at [292, 112] on link "Update Task Status" at bounding box center [291, 105] width 96 height 13
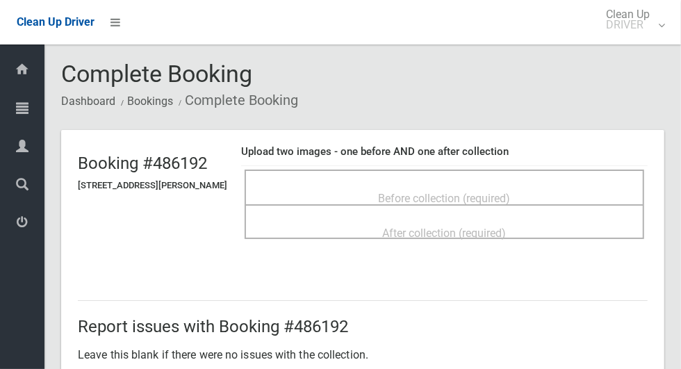
click at [371, 188] on div "Before collection (required)" at bounding box center [444, 198] width 369 height 26
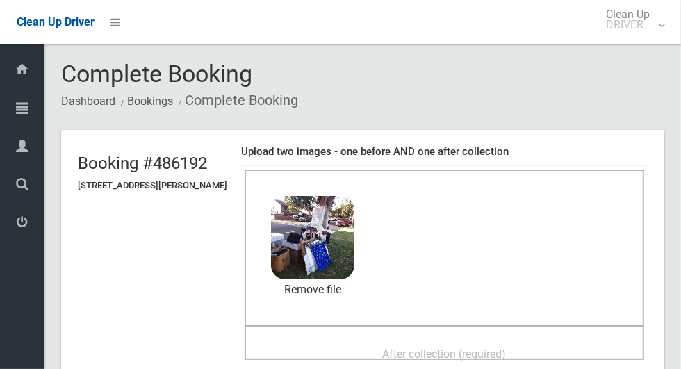
click at [392, 351] on span "After collection (required)" at bounding box center [445, 353] width 124 height 13
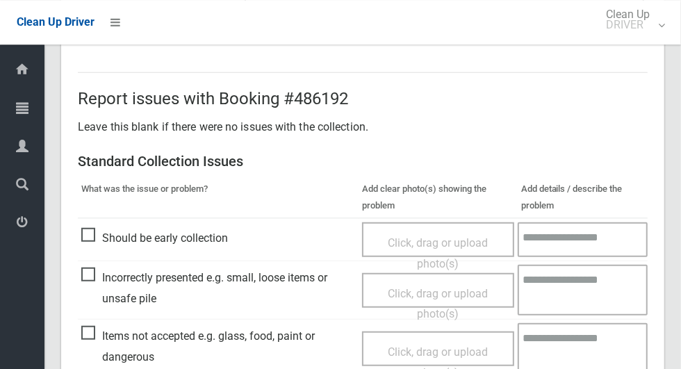
scroll to position [1137, 0]
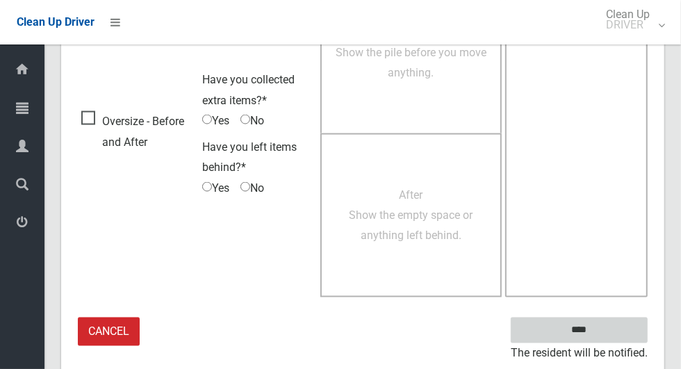
click at [603, 333] on input "****" at bounding box center [579, 330] width 137 height 26
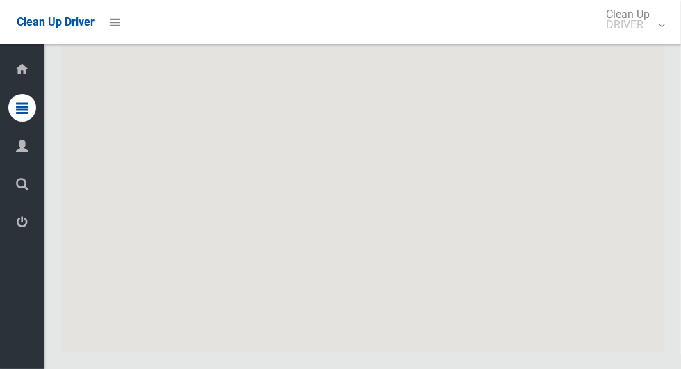
scroll to position [8401, 0]
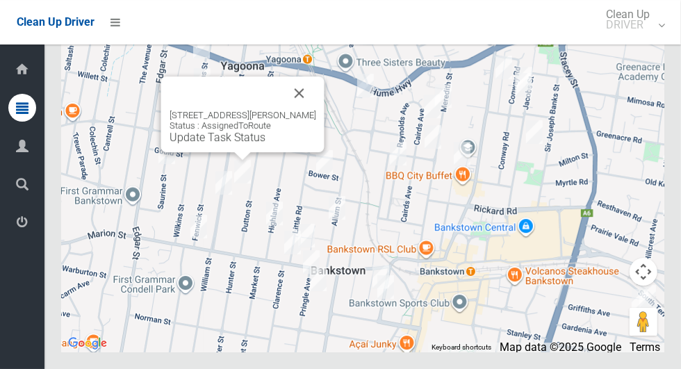
click at [316, 110] on button "Close" at bounding box center [299, 92] width 33 height 33
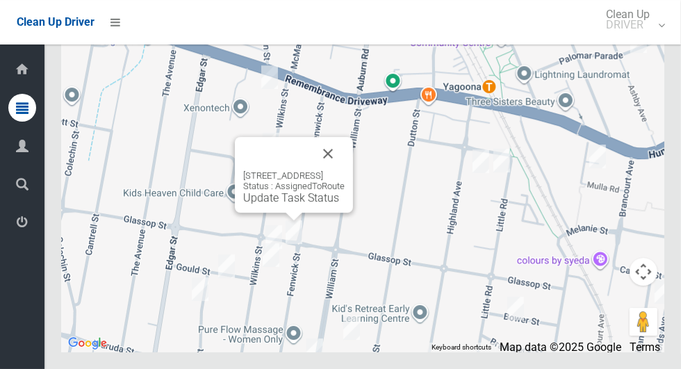
click at [345, 170] on button "Close" at bounding box center [327, 153] width 33 height 33
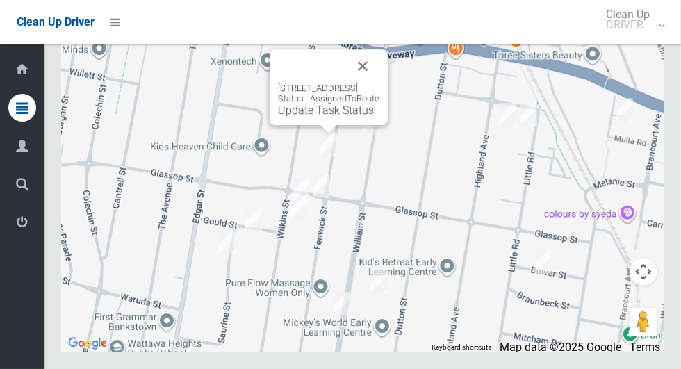
click at [313, 117] on link "Update Task Status" at bounding box center [326, 110] width 96 height 13
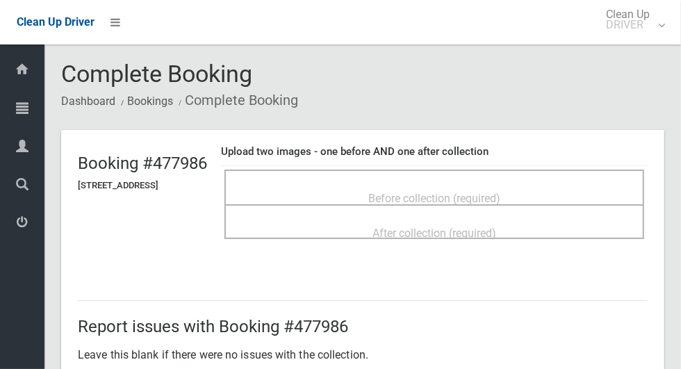
click at [433, 175] on div "Before collection (required)" at bounding box center [434, 187] width 420 height 35
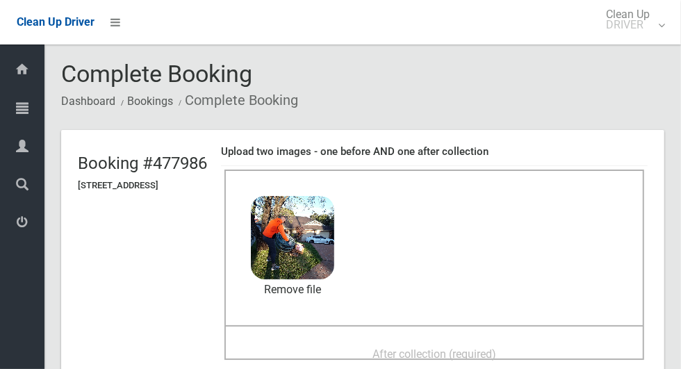
click at [397, 347] on span "After collection (required)" at bounding box center [434, 353] width 124 height 13
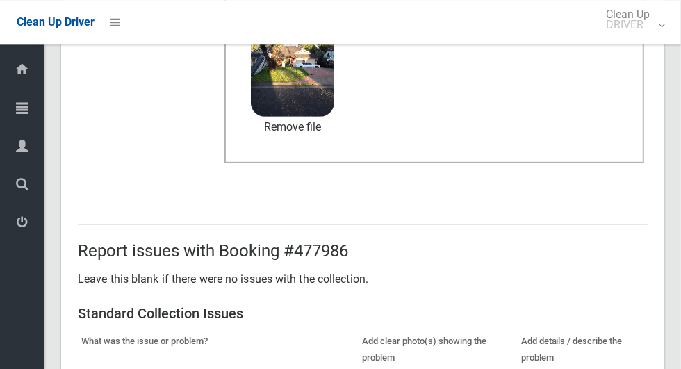
scroll to position [1137, 0]
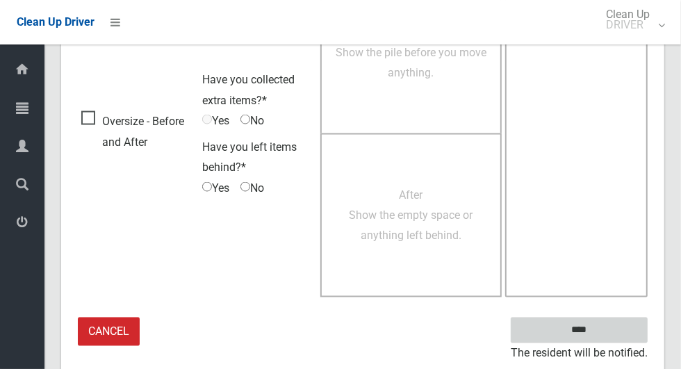
click at [603, 326] on input "****" at bounding box center [579, 330] width 137 height 26
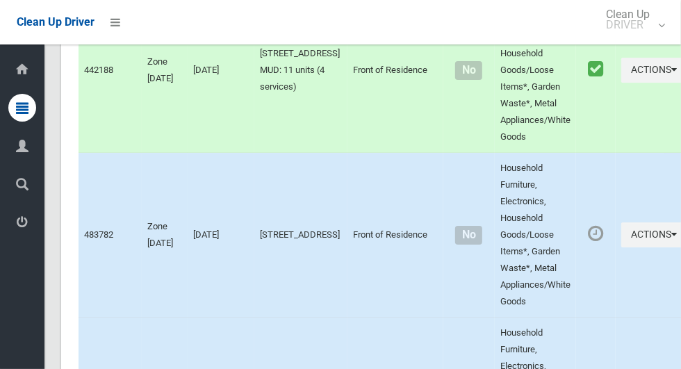
scroll to position [8401, 0]
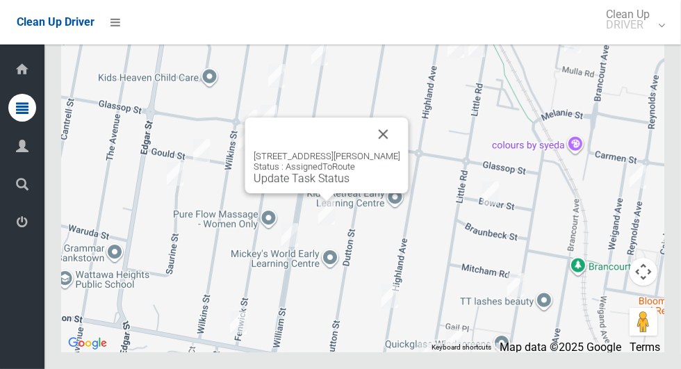
click at [400, 151] on button "Close" at bounding box center [383, 133] width 33 height 33
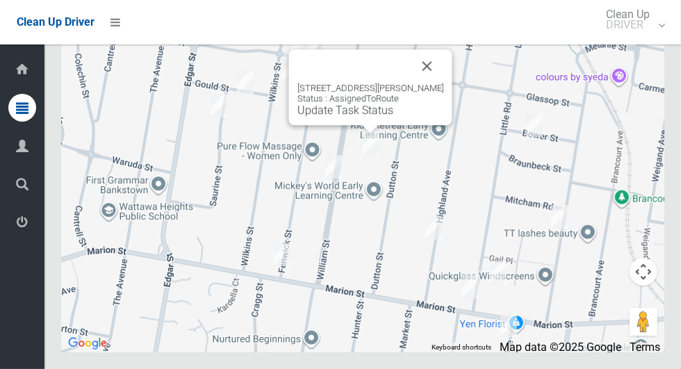
click at [347, 125] on div "3/171 William Street, BANKSTOWN NSW 2200 Status : AssignedToRoute Update Task S…" at bounding box center [370, 87] width 163 height 76
click at [335, 117] on link "Update Task Status" at bounding box center [345, 110] width 96 height 13
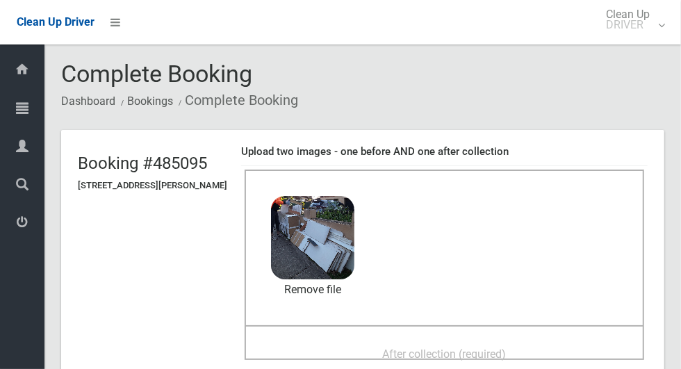
click at [407, 348] on span "After collection (required)" at bounding box center [445, 353] width 124 height 13
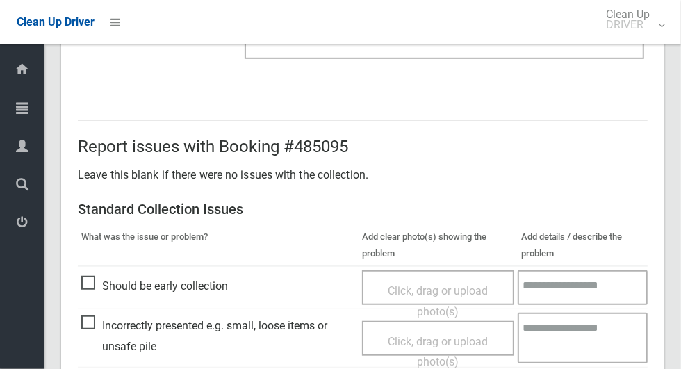
scroll to position [1137, 0]
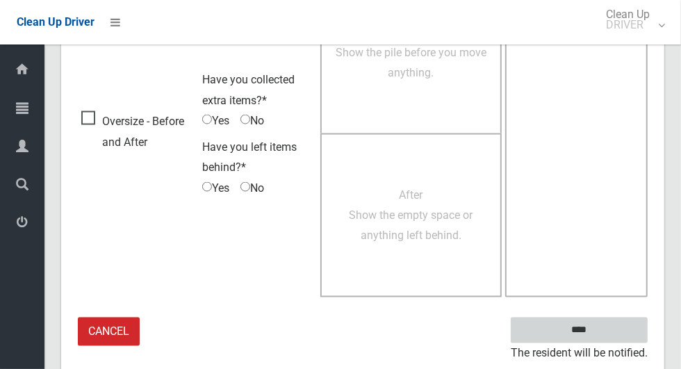
click at [588, 326] on input "****" at bounding box center [579, 330] width 137 height 26
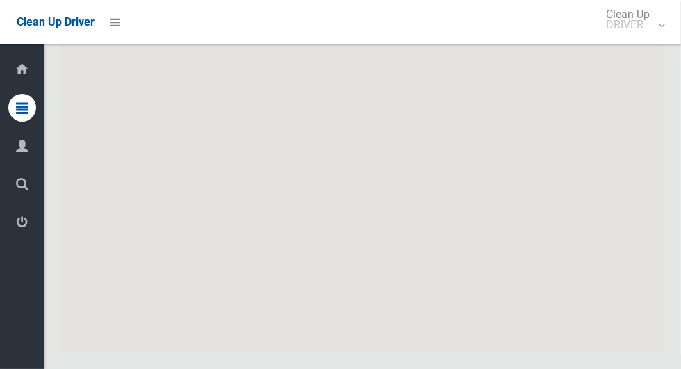
scroll to position [8401, 0]
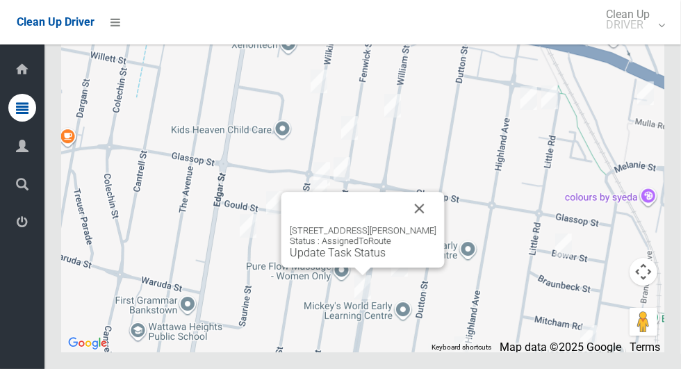
click at [436, 225] on button "Close" at bounding box center [419, 208] width 33 height 33
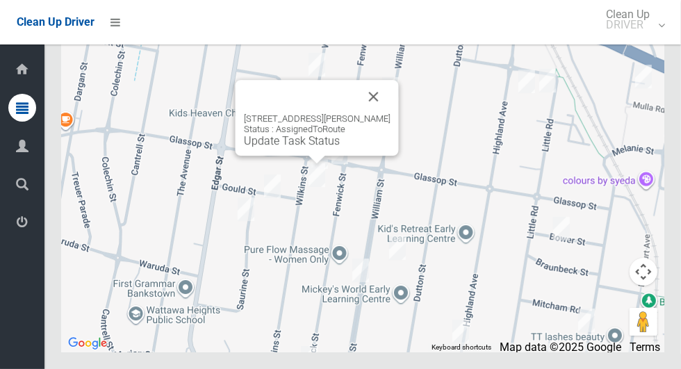
click at [390, 113] on button "Close" at bounding box center [373, 96] width 33 height 33
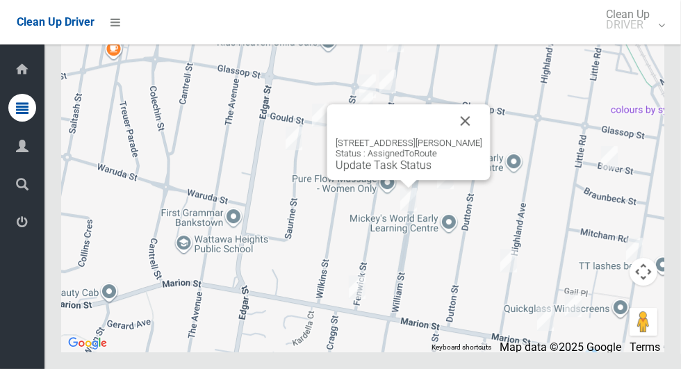
click at [365, 180] on div "5/154 William Street, BANKSTOWN NSW 2200 Status : AssignedToRoute Update Task S…" at bounding box center [408, 142] width 163 height 76
click at [381, 172] on link "Update Task Status" at bounding box center [384, 164] width 96 height 13
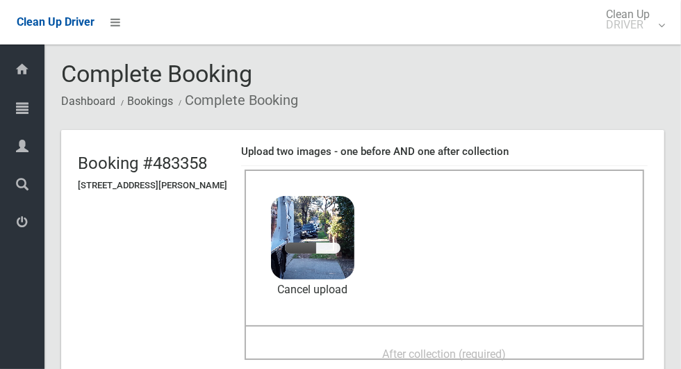
click at [400, 349] on span "After collection (required)" at bounding box center [445, 353] width 124 height 13
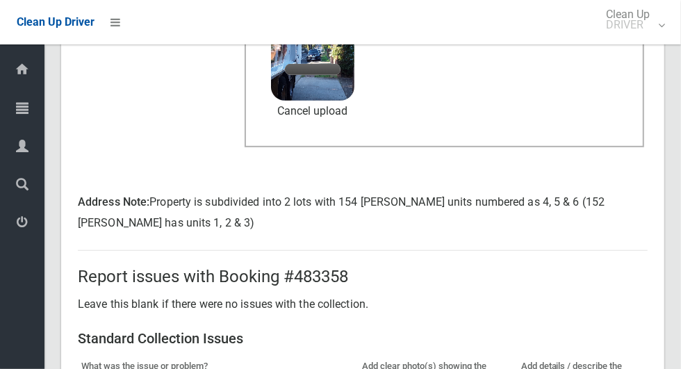
scroll to position [1178, 0]
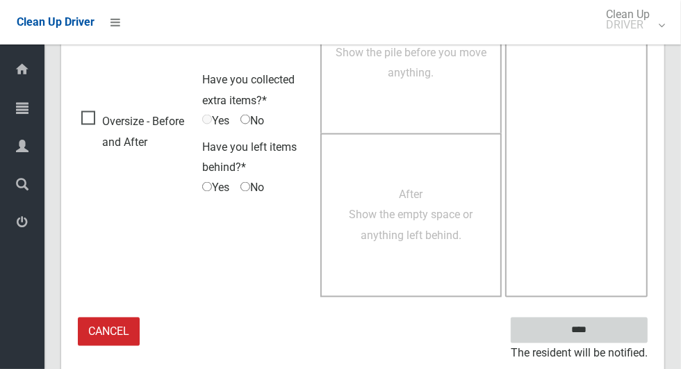
click at [603, 335] on input "****" at bounding box center [579, 330] width 137 height 26
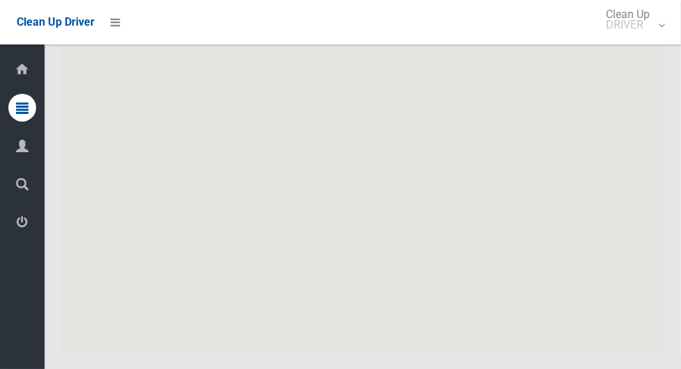
scroll to position [8401, 0]
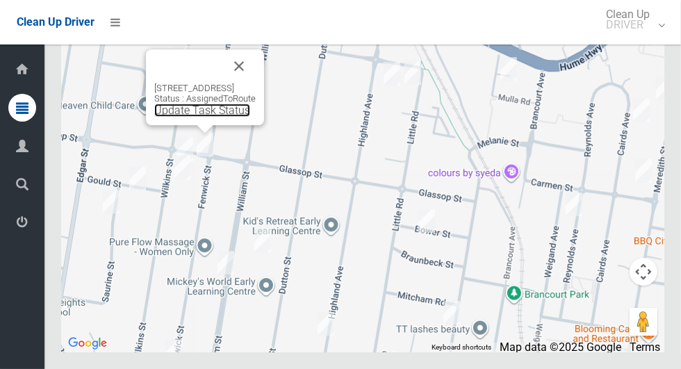
click at [186, 117] on link "Update Task Status" at bounding box center [202, 110] width 96 height 13
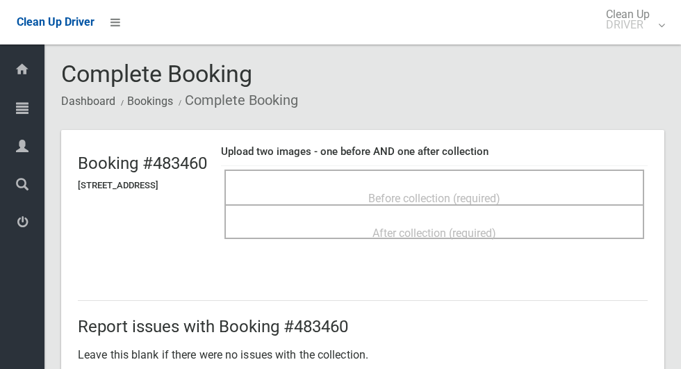
click at [413, 192] on span "Before collection (required)" at bounding box center [434, 198] width 132 height 13
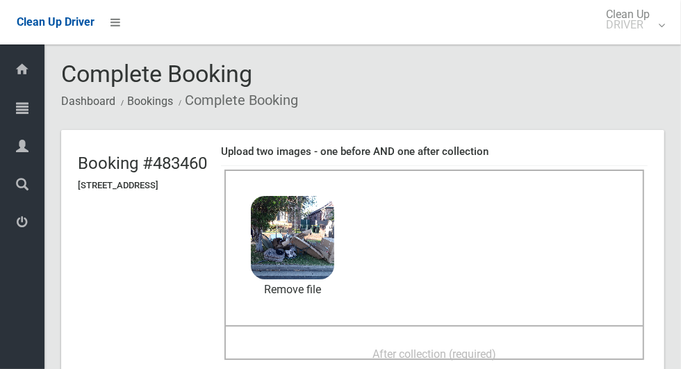
click at [399, 349] on span "After collection (required)" at bounding box center [434, 353] width 124 height 13
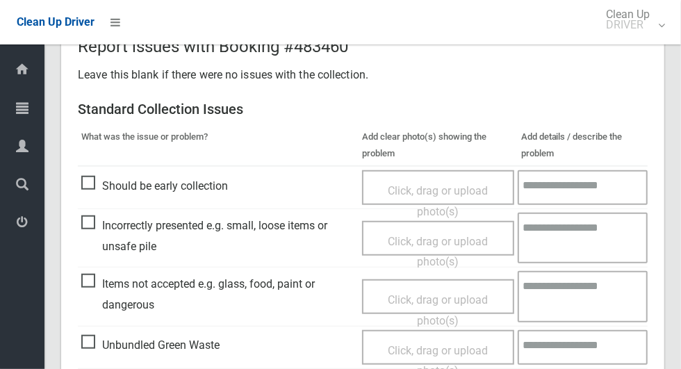
scroll to position [1137, 0]
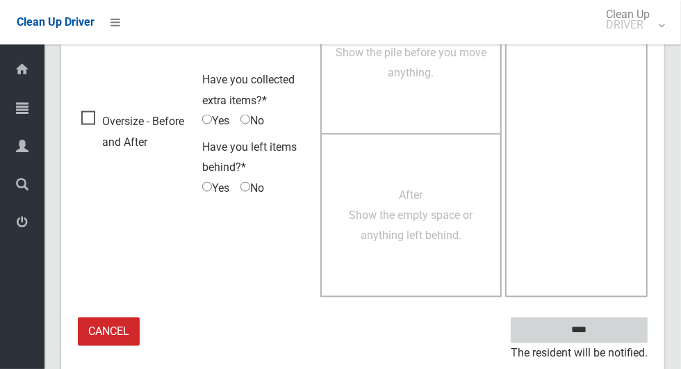
click at [603, 332] on input "****" at bounding box center [579, 330] width 137 height 26
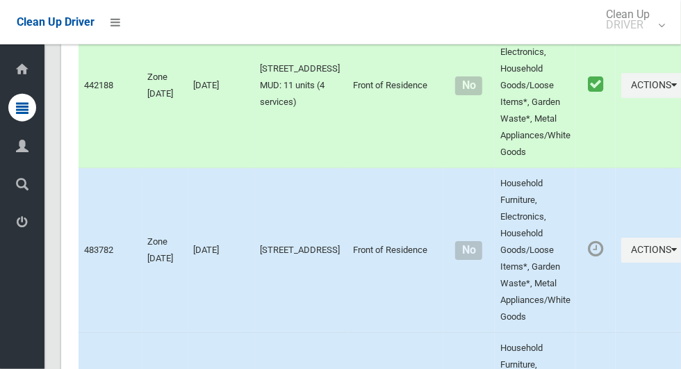
scroll to position [8401, 0]
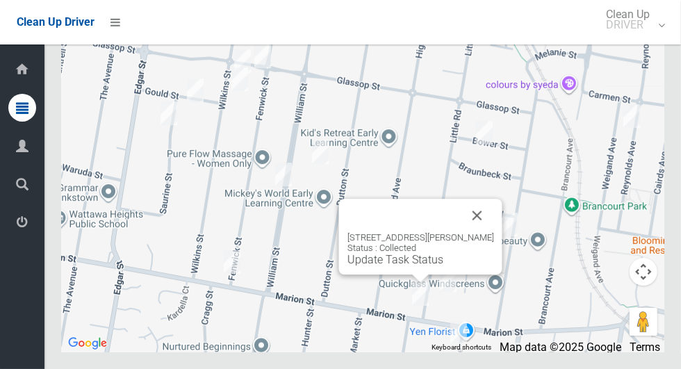
click at [494, 232] on button "Close" at bounding box center [477, 215] width 33 height 33
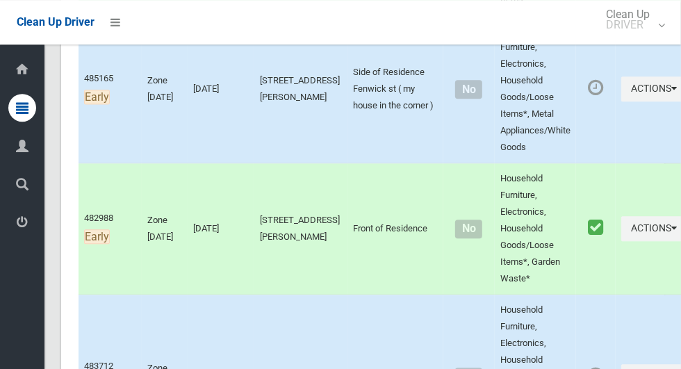
scroll to position [1696, 0]
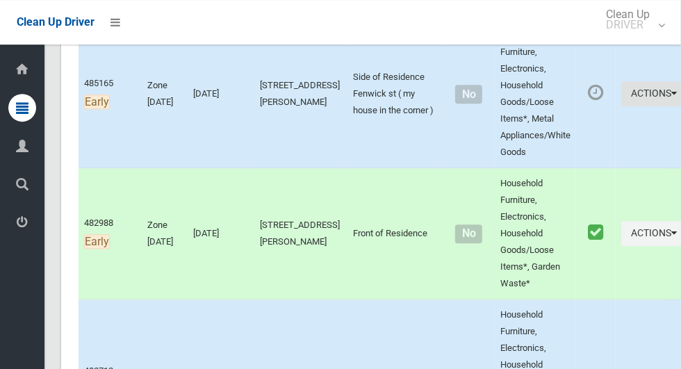
click at [621, 107] on button "Actions" at bounding box center [654, 94] width 67 height 26
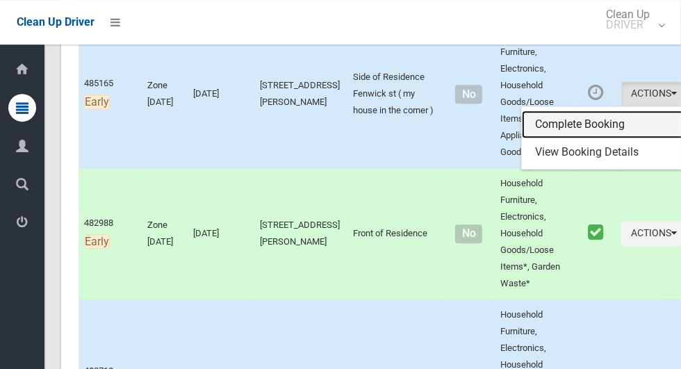
click at [551, 138] on link "Complete Booking" at bounding box center [604, 124] width 165 height 28
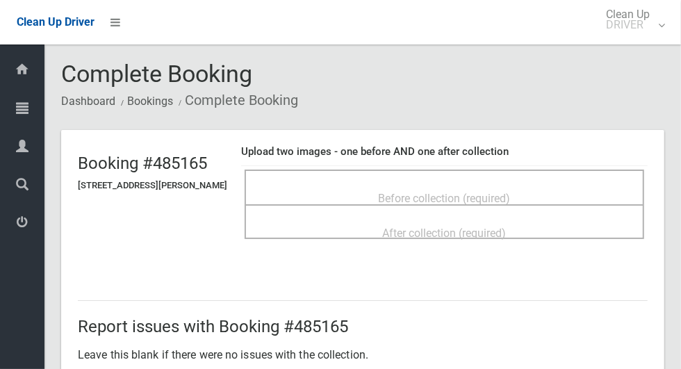
click at [511, 192] on span "Before collection (required)" at bounding box center [445, 198] width 132 height 13
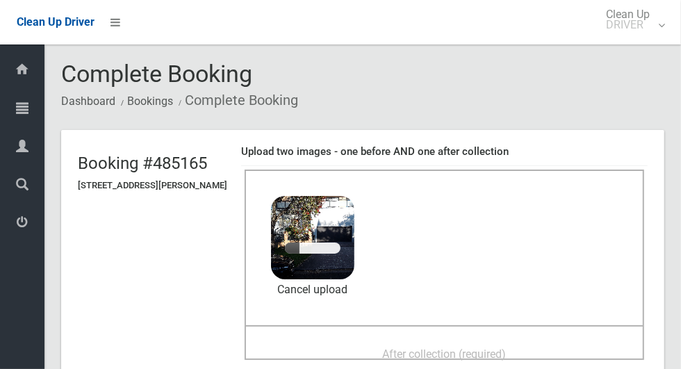
scroll to position [131, 0]
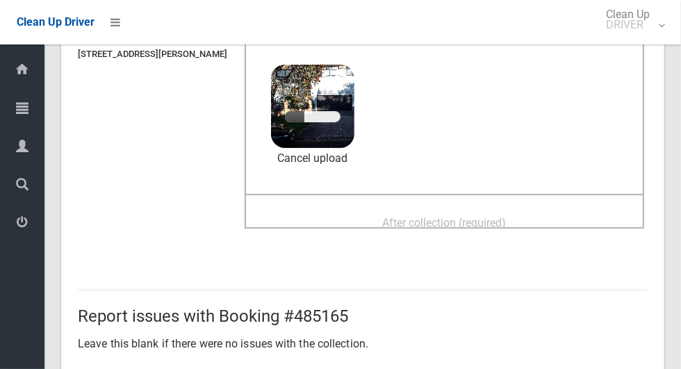
click at [506, 229] on span "After collection (required)" at bounding box center [445, 222] width 124 height 13
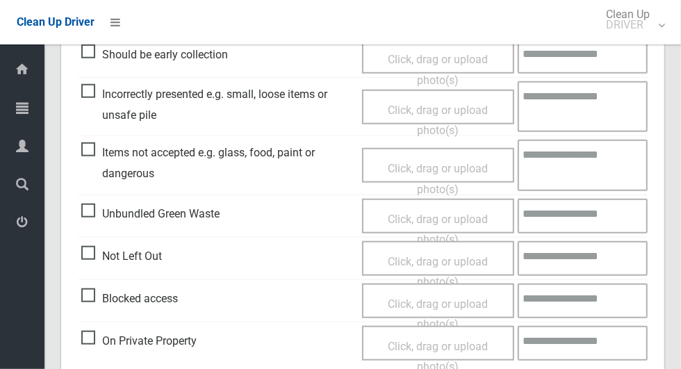
scroll to position [1137, 0]
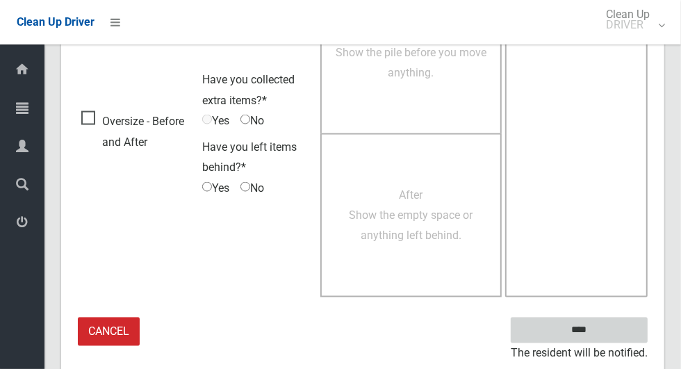
click at [603, 338] on input "****" at bounding box center [579, 330] width 137 height 26
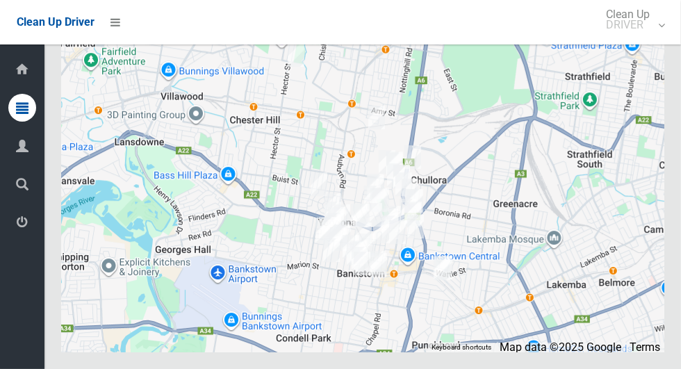
scroll to position [8401, 0]
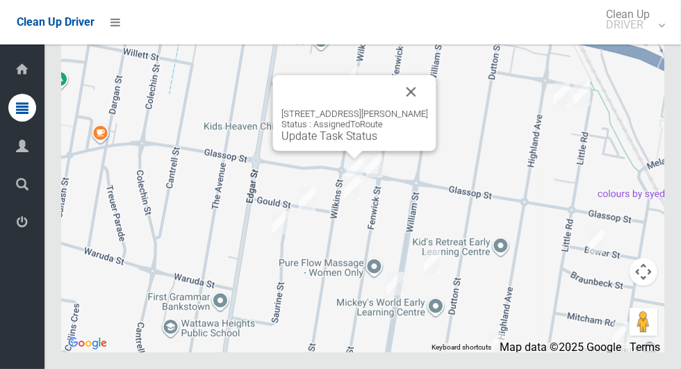
click at [424, 108] on button "Close" at bounding box center [411, 91] width 33 height 33
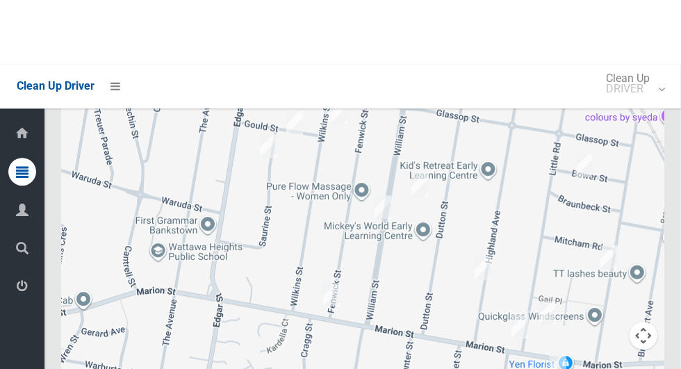
scroll to position [8400, 0]
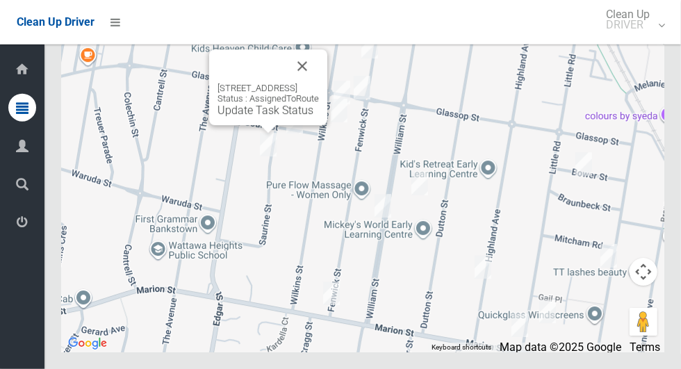
click at [319, 83] on button "Close" at bounding box center [302, 65] width 33 height 33
click at [240, 117] on link "Update Task Status" at bounding box center [265, 110] width 96 height 13
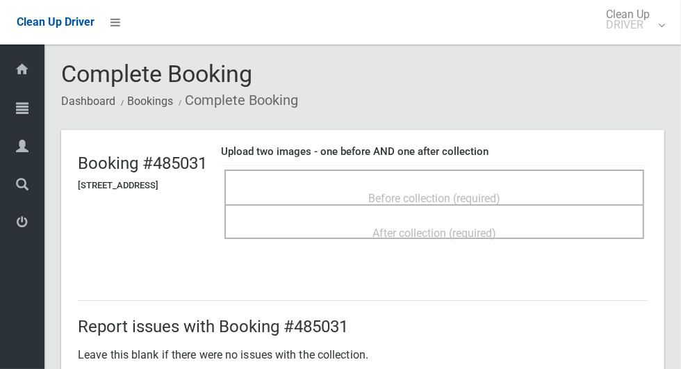
click at [387, 192] on span "Before collection (required)" at bounding box center [434, 198] width 132 height 13
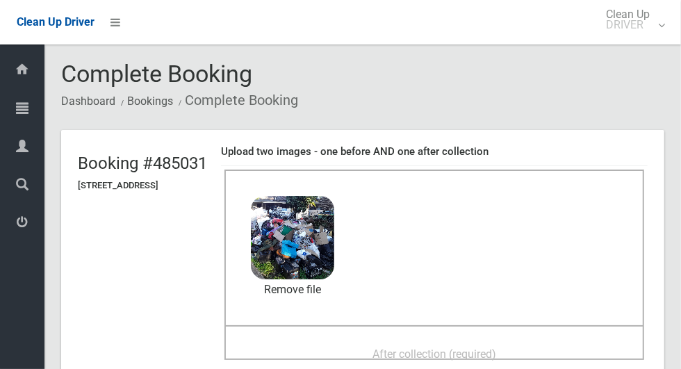
click at [374, 347] on div "After collection (required)" at bounding box center [434, 353] width 389 height 26
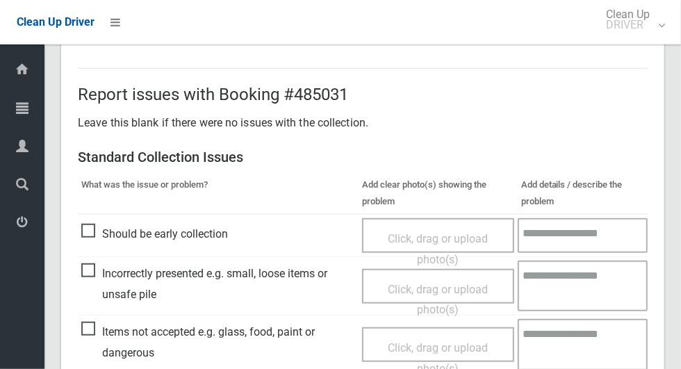
scroll to position [504, 0]
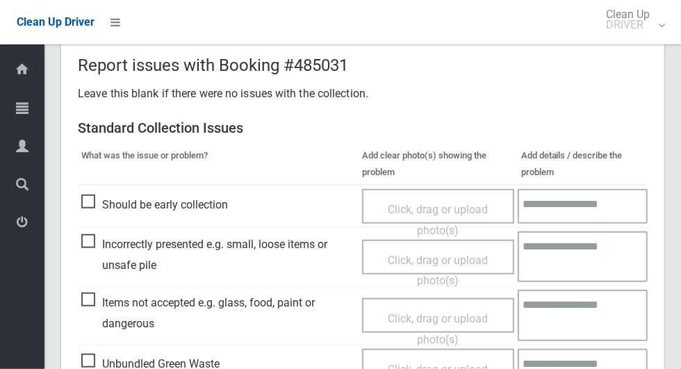
click at [96, 251] on span "Incorrectly presented e.g. small, loose items or unsafe pile" at bounding box center [218, 254] width 274 height 41
click at [421, 261] on span "Click, drag or upload photo(s)" at bounding box center [438, 271] width 100 height 34
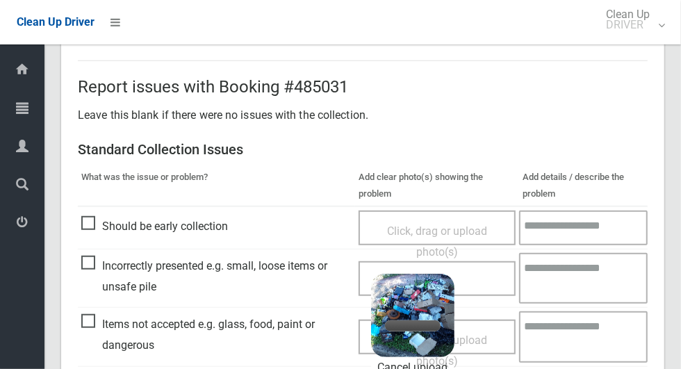
click at [570, 331] on textarea at bounding box center [583, 336] width 129 height 51
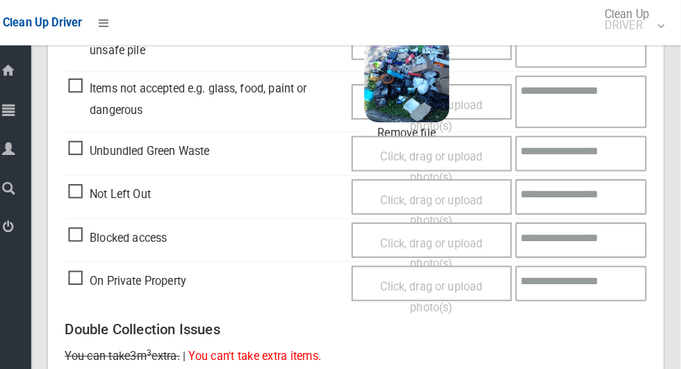
scroll to position [719, 0]
click at [592, 106] on textarea at bounding box center [583, 99] width 129 height 51
type textarea "*"
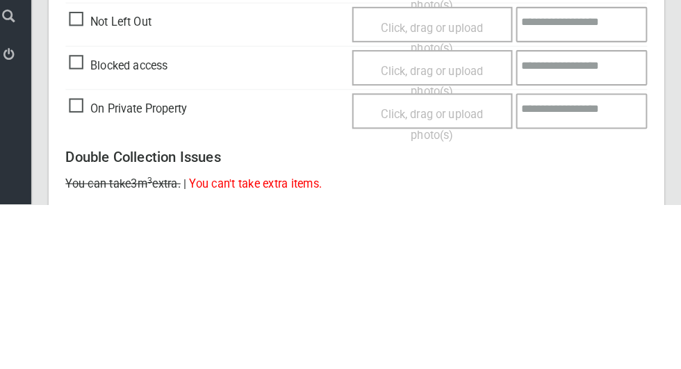
scroll to position [1176, 0]
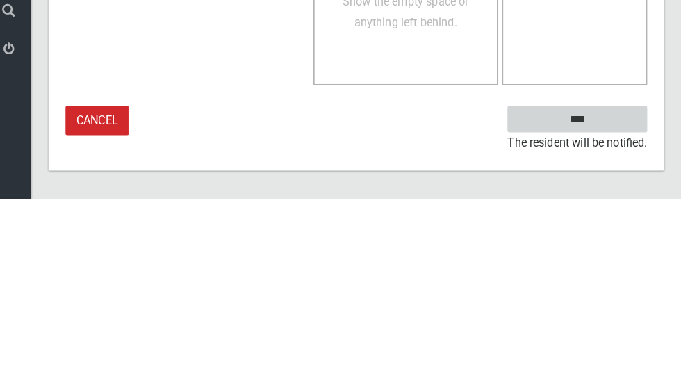
click at [605, 286] on input "****" at bounding box center [579, 291] width 137 height 26
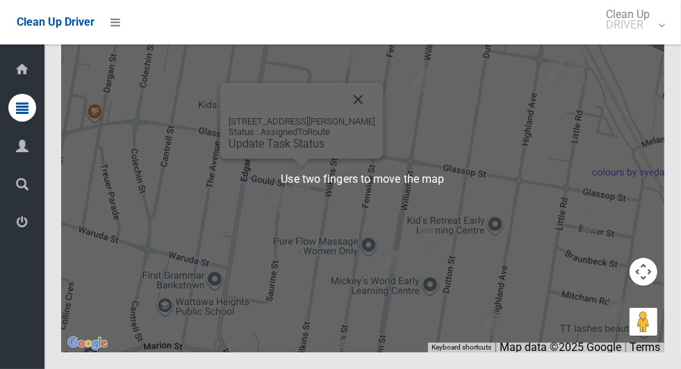
scroll to position [8400, 0]
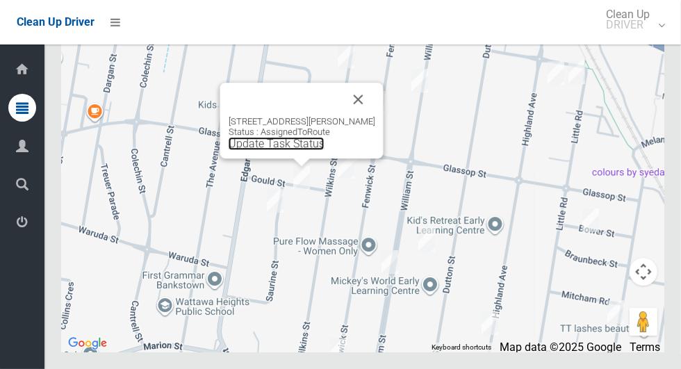
click at [292, 150] on link "Update Task Status" at bounding box center [277, 143] width 96 height 13
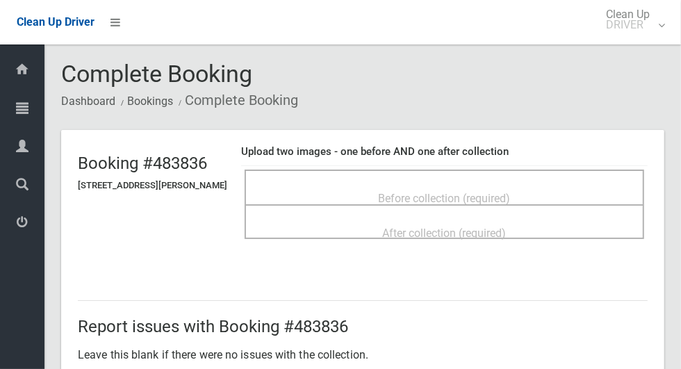
click at [338, 185] on div "Before collection (required)" at bounding box center [444, 198] width 369 height 26
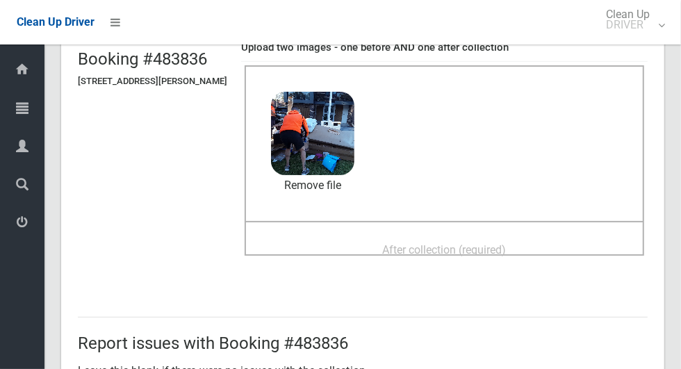
scroll to position [118, 0]
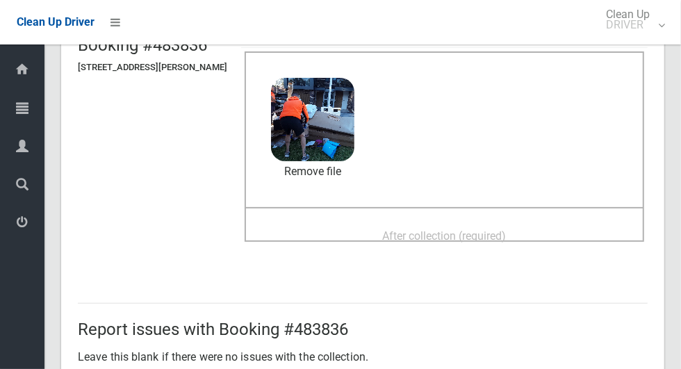
click at [480, 238] on span "After collection (required)" at bounding box center [445, 235] width 124 height 13
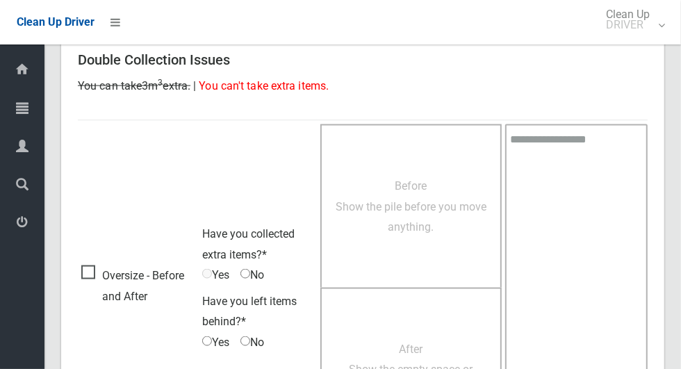
scroll to position [1137, 0]
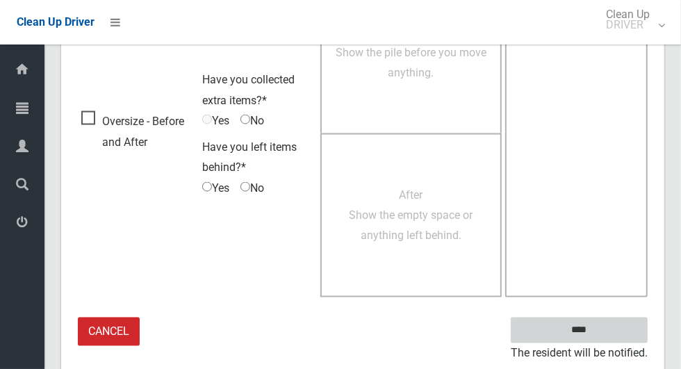
click at [603, 328] on input "****" at bounding box center [579, 330] width 137 height 26
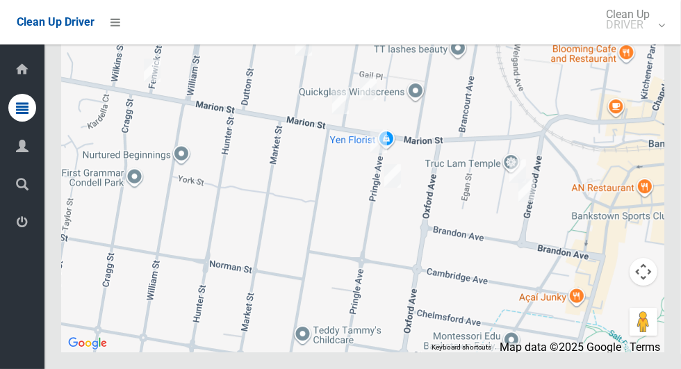
scroll to position [8400, 0]
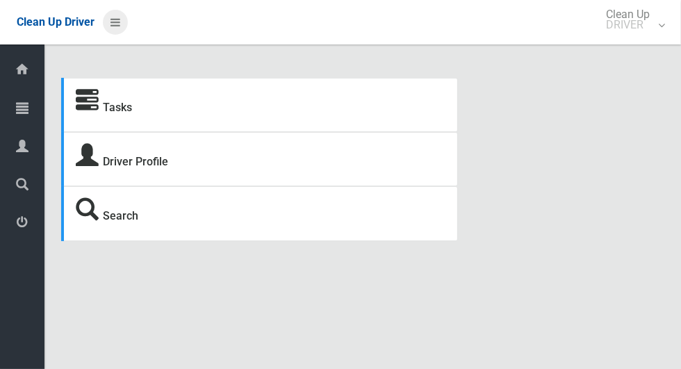
click at [120, 26] on icon at bounding box center [115, 22] width 10 height 24
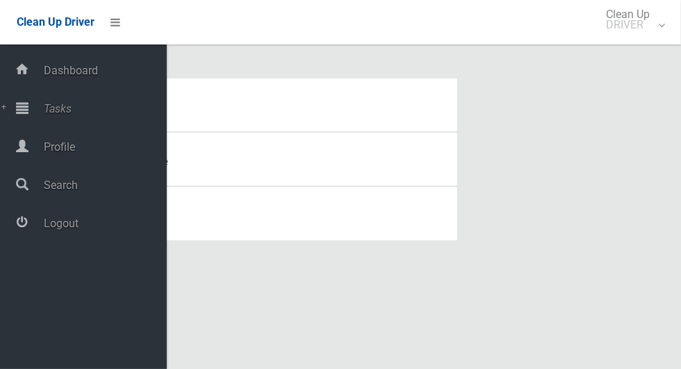
click at [72, 112] on span "Tasks" at bounding box center [103, 108] width 127 height 13
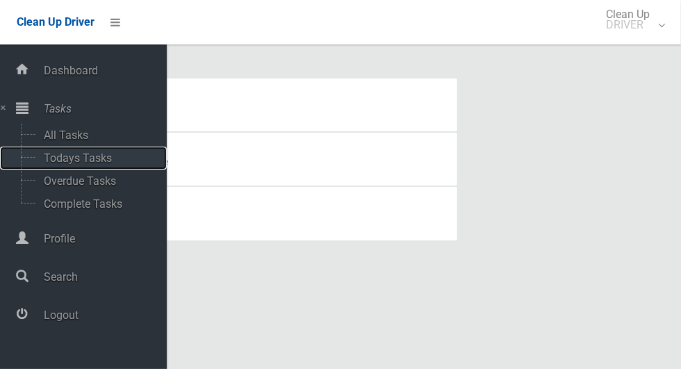
click at [89, 165] on span "Todays Tasks" at bounding box center [97, 157] width 115 height 13
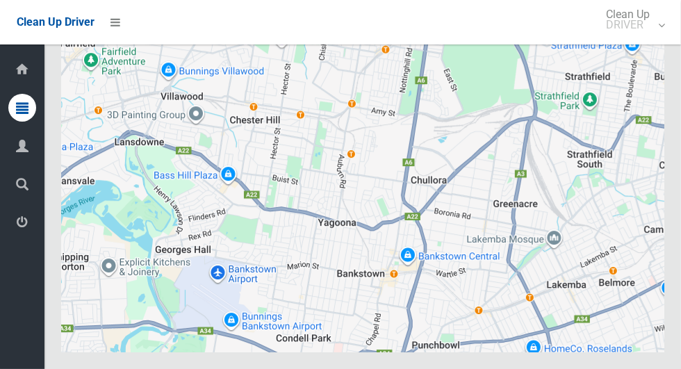
scroll to position [8401, 0]
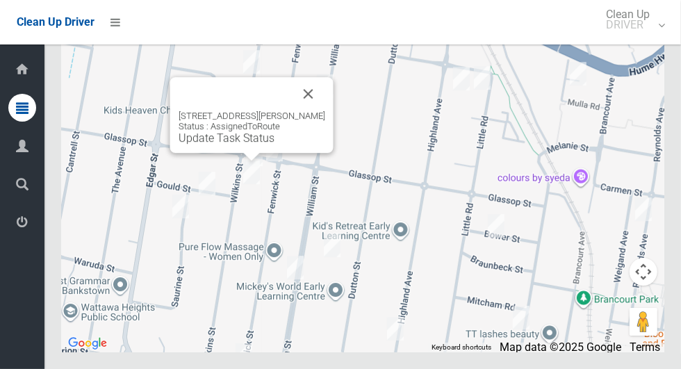
click at [222, 144] on div "[STREET_ADDRESS][PERSON_NAME] Status : AssignedToRoute Update Task Status" at bounding box center [252, 127] width 147 height 34
click at [220, 144] on link "Update Task Status" at bounding box center [227, 137] width 96 height 13
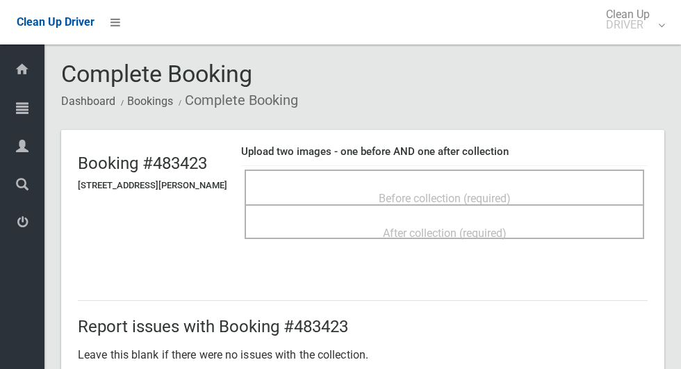
click at [389, 192] on span "Before collection (required)" at bounding box center [445, 198] width 132 height 13
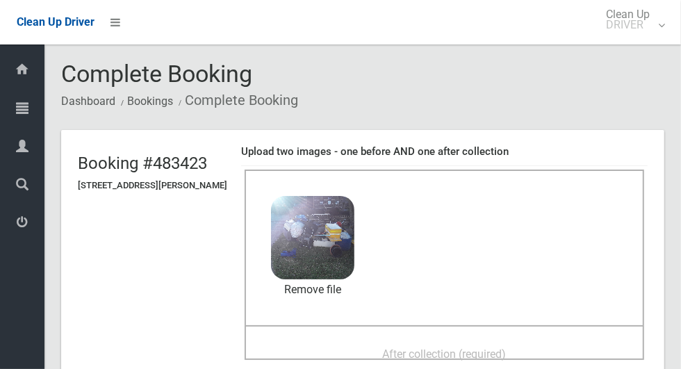
click at [393, 350] on span "After collection (required)" at bounding box center [445, 353] width 124 height 13
click at [404, 347] on span "After collection (required)" at bounding box center [445, 353] width 124 height 13
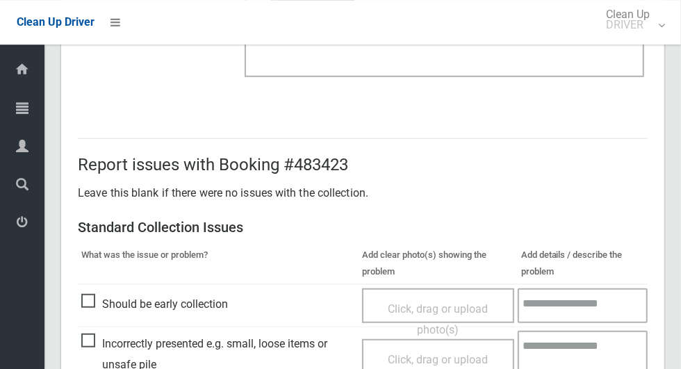
scroll to position [1137, 0]
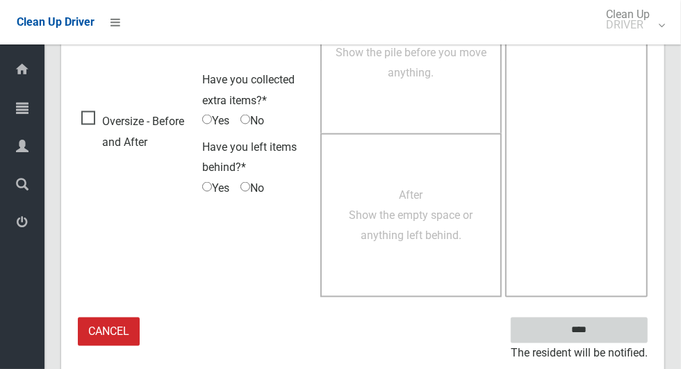
click at [587, 327] on input "****" at bounding box center [579, 330] width 137 height 26
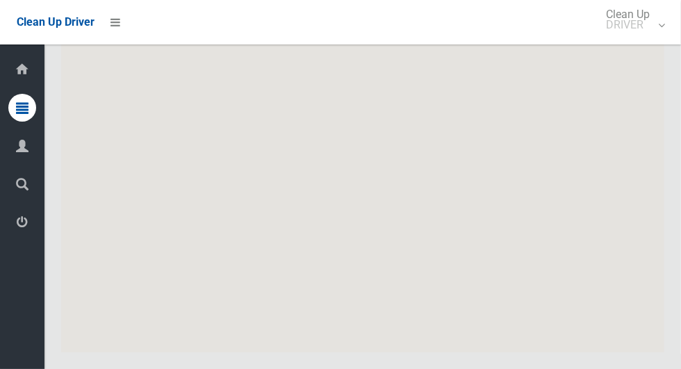
scroll to position [8401, 0]
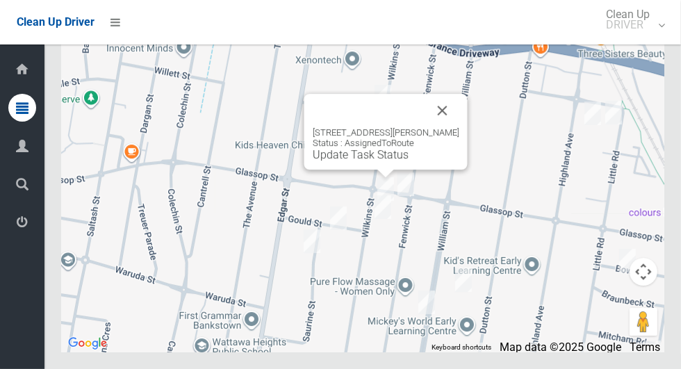
click at [356, 161] on link "Update Task Status" at bounding box center [361, 154] width 96 height 13
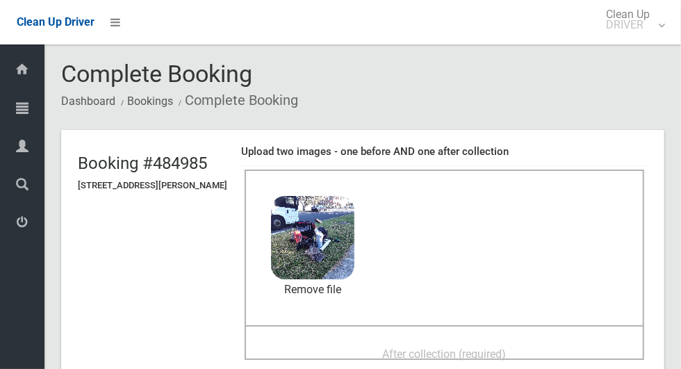
click at [399, 349] on span "After collection (required)" at bounding box center [445, 353] width 124 height 13
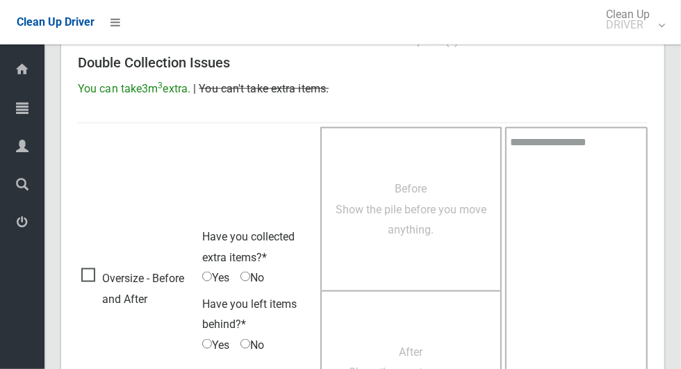
scroll to position [1137, 0]
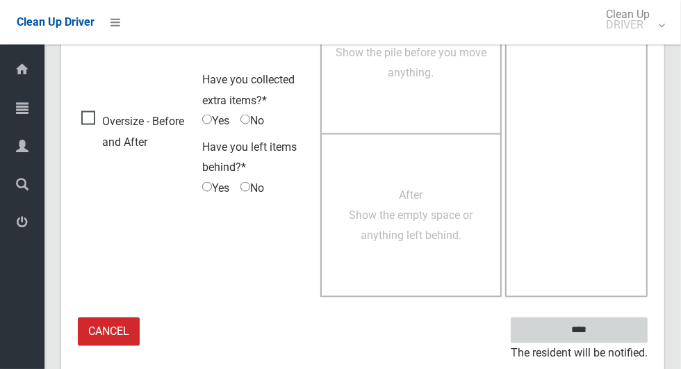
click at [603, 332] on input "****" at bounding box center [579, 330] width 137 height 26
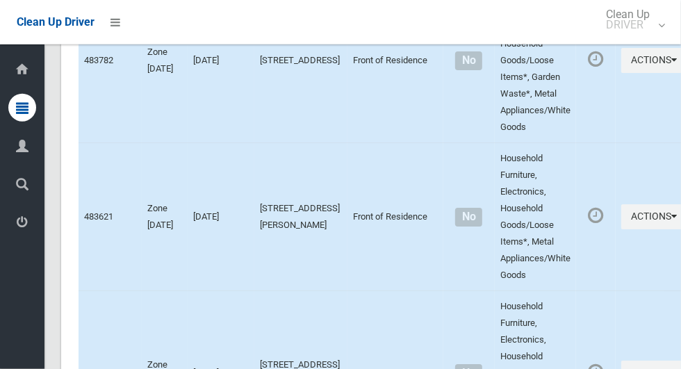
scroll to position [8401, 0]
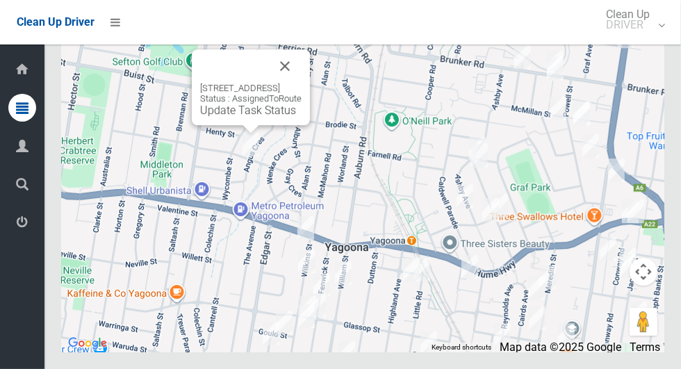
click at [302, 83] on button "Close" at bounding box center [284, 65] width 33 height 33
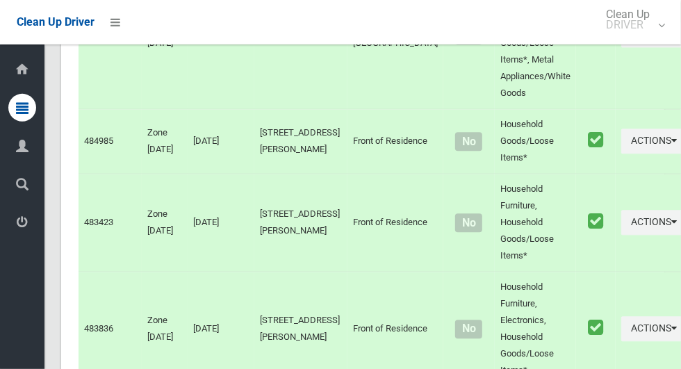
scroll to position [4318, 0]
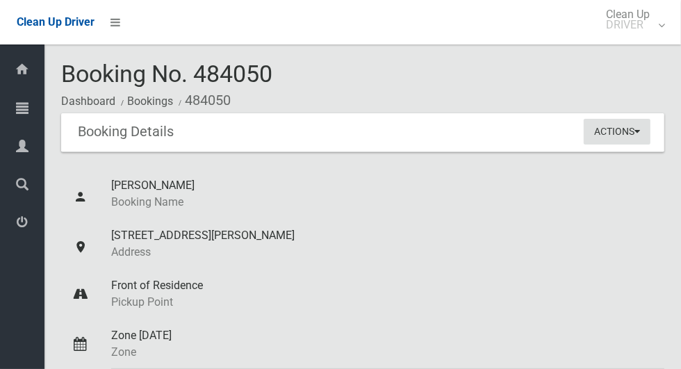
click at [624, 129] on button "Actions" at bounding box center [617, 132] width 67 height 26
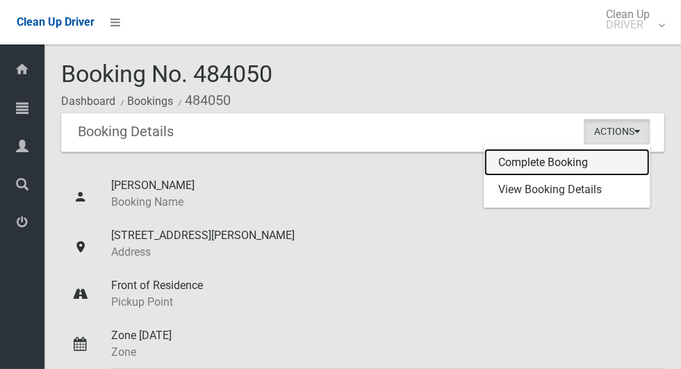
click at [563, 162] on link "Complete Booking" at bounding box center [566, 163] width 165 height 28
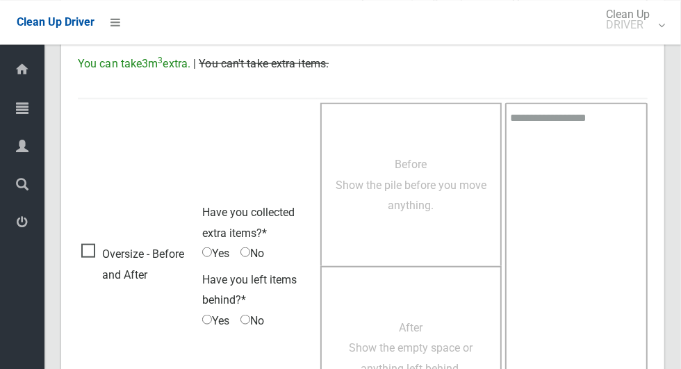
scroll to position [767, 0]
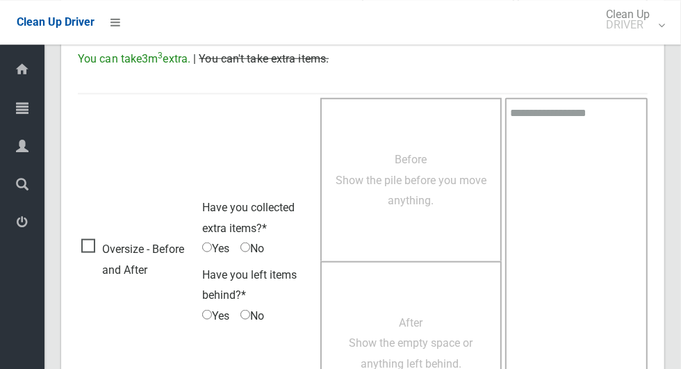
click at [97, 242] on span "Oversize - Before and After" at bounding box center [138, 258] width 114 height 41
click at [216, 247] on span "Yes" at bounding box center [215, 248] width 27 height 21
click at [215, 244] on span "Yes" at bounding box center [215, 248] width 27 height 21
click at [213, 251] on span "Yes" at bounding box center [215, 248] width 27 height 21
click at [402, 194] on span "Before Show the pile before you move anything." at bounding box center [411, 179] width 151 height 54
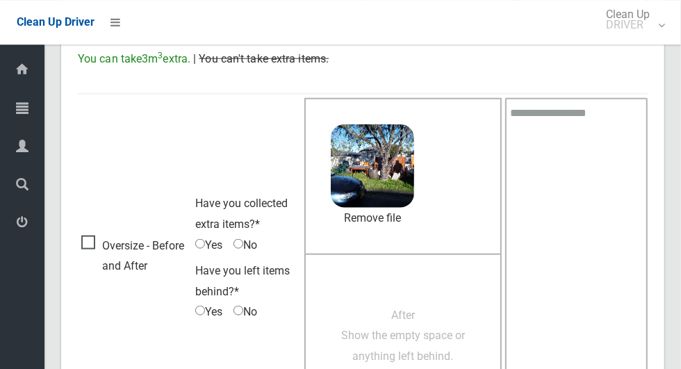
click at [392, 310] on span "After Show the empty space or anything left behind." at bounding box center [403, 335] width 124 height 54
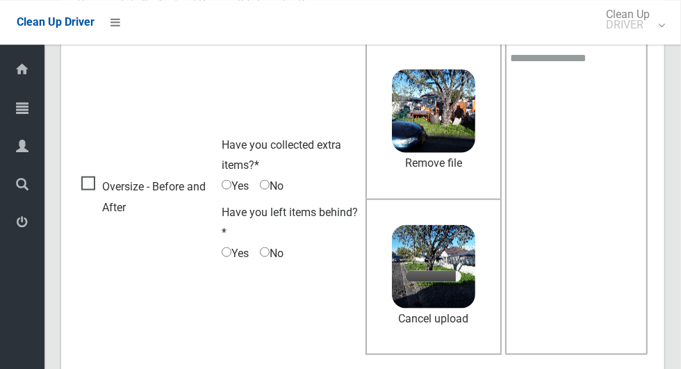
scroll to position [839, 0]
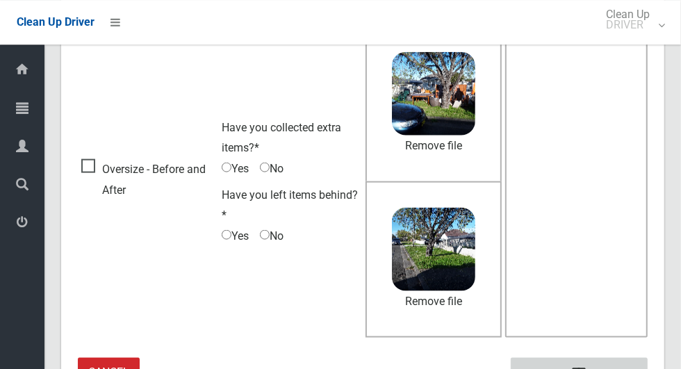
click at [603, 367] on input "****" at bounding box center [579, 370] width 137 height 26
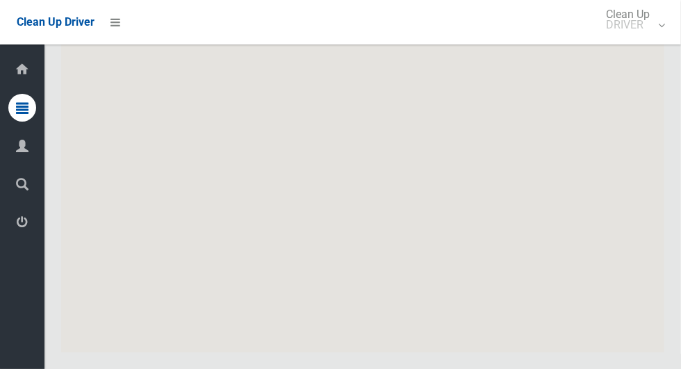
scroll to position [8401, 0]
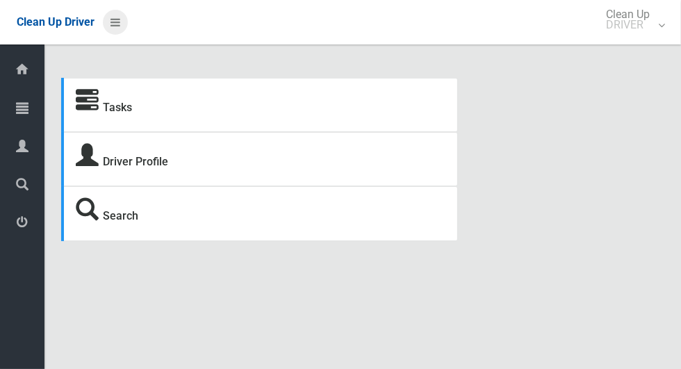
click at [120, 17] on icon at bounding box center [115, 22] width 10 height 24
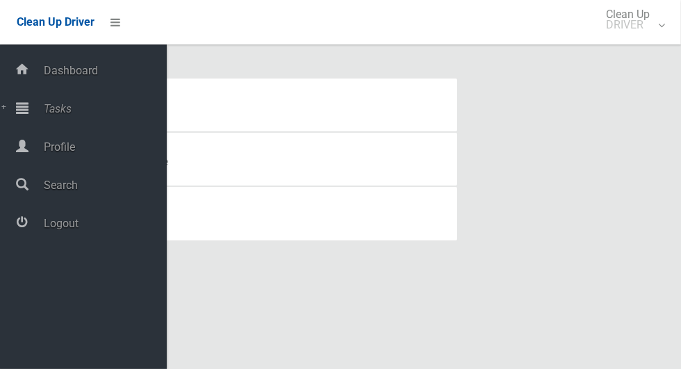
click at [72, 108] on span "Tasks" at bounding box center [103, 108] width 127 height 13
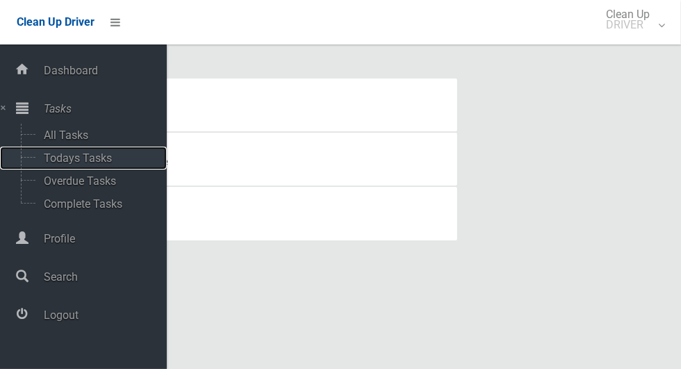
click at [104, 158] on span "Todays Tasks" at bounding box center [97, 157] width 115 height 13
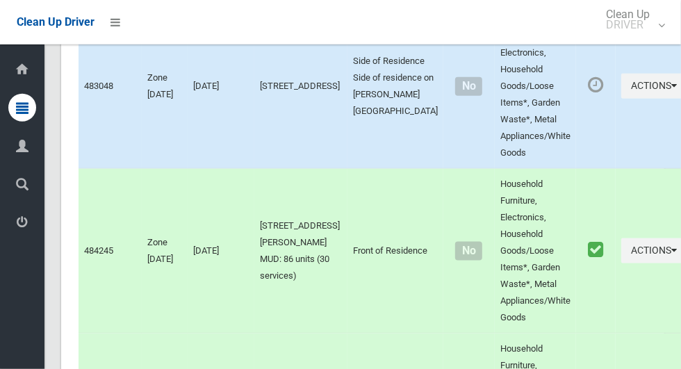
scroll to position [8401, 0]
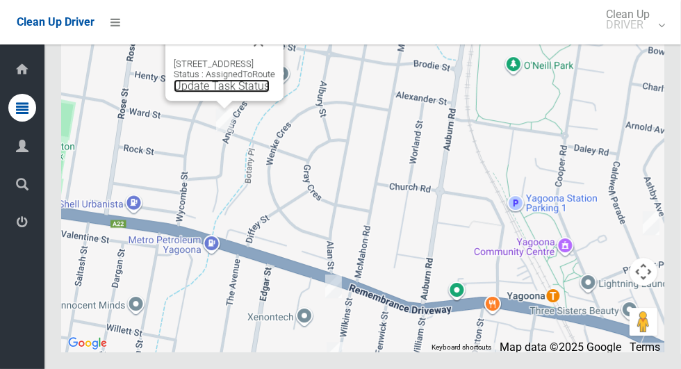
click at [214, 92] on link "Update Task Status" at bounding box center [222, 85] width 96 height 13
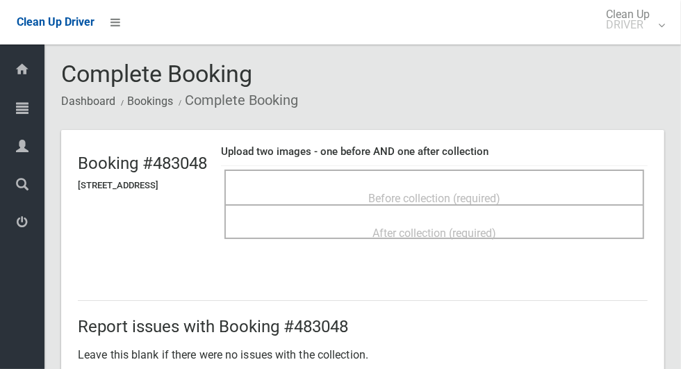
click at [372, 188] on div "Before collection (required)" at bounding box center [434, 198] width 389 height 26
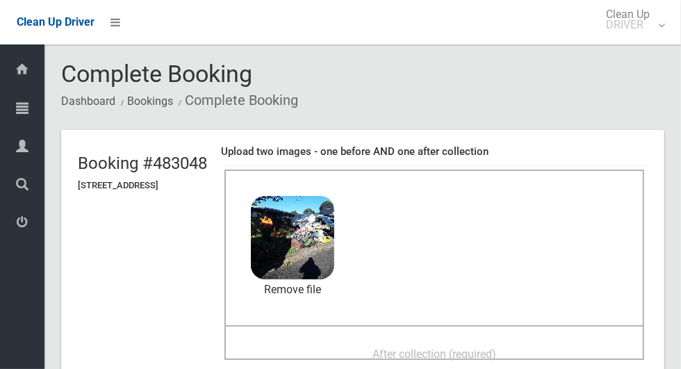
click at [370, 344] on div "After collection (required)" at bounding box center [434, 353] width 389 height 26
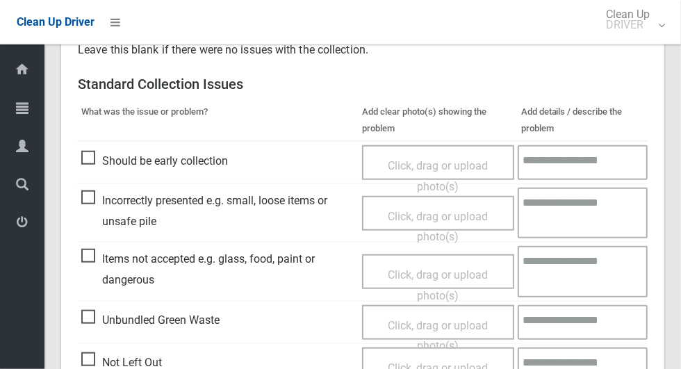
scroll to position [1137, 0]
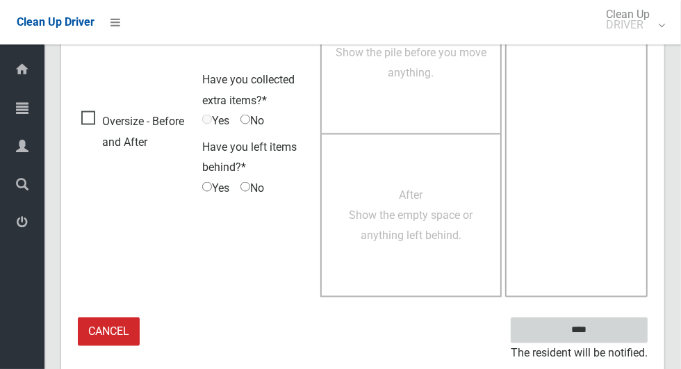
click at [603, 338] on input "****" at bounding box center [579, 330] width 137 height 26
